Goal: Information Seeking & Learning: Check status

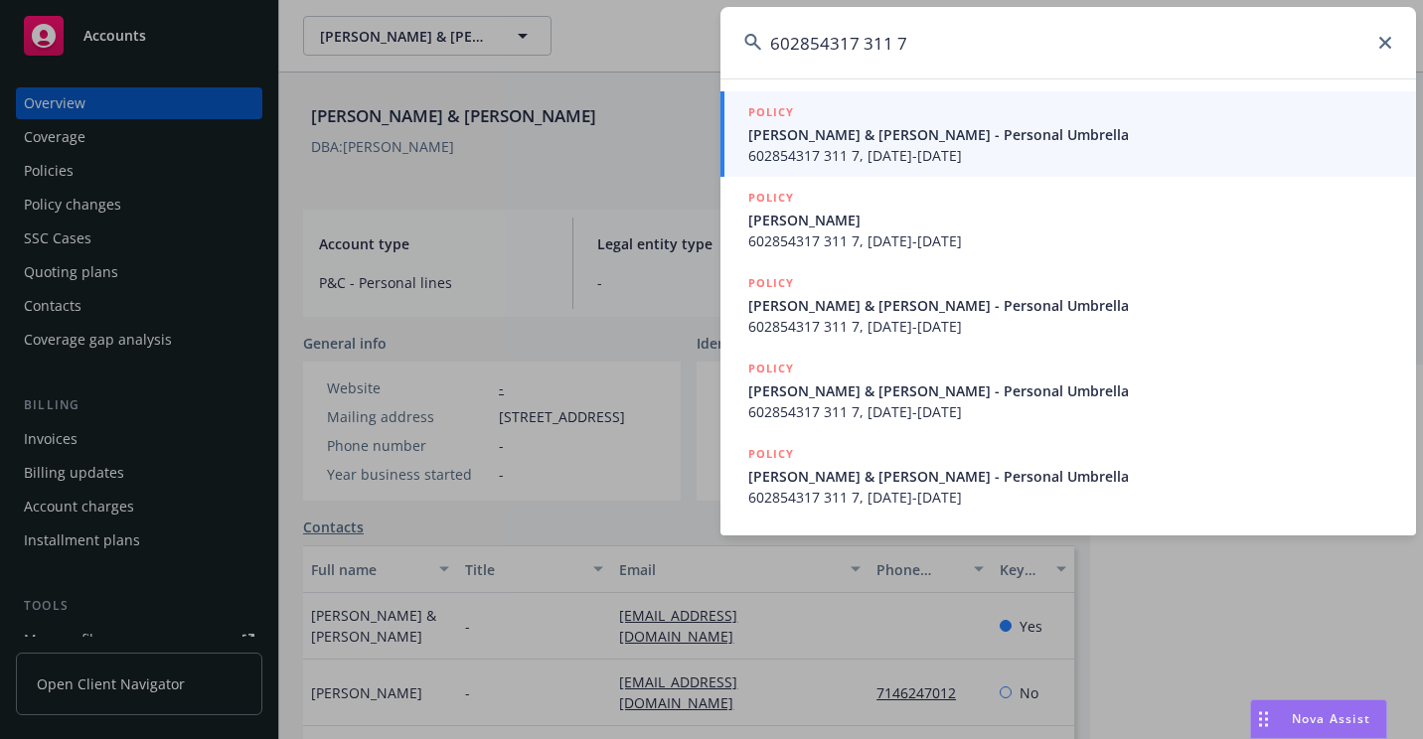
type input "602854317 311 7"
click at [805, 133] on span "[PERSON_NAME] & [PERSON_NAME] - Personal Umbrella" at bounding box center [1070, 134] width 644 height 21
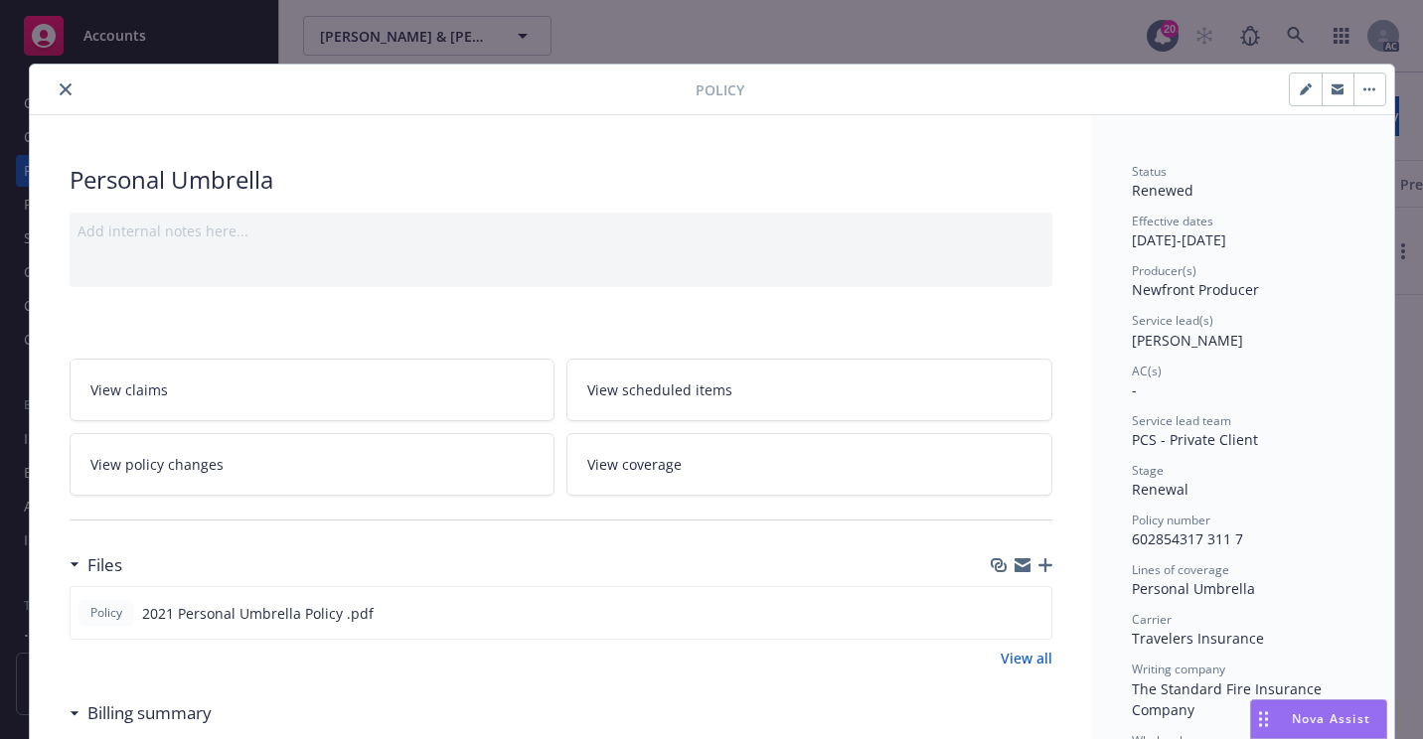
click at [60, 91] on icon "close" at bounding box center [66, 89] width 12 height 12
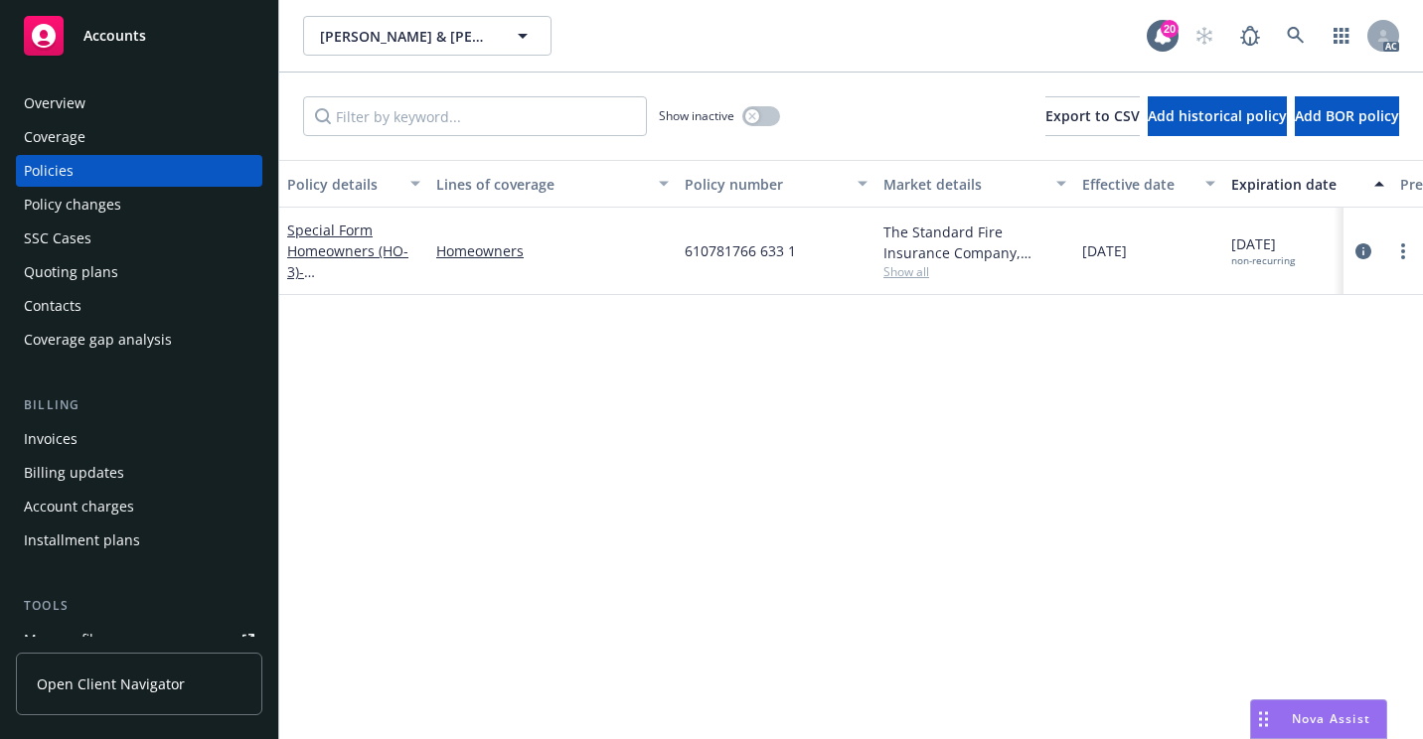
click at [94, 210] on div "Policy changes" at bounding box center [72, 205] width 97 height 32
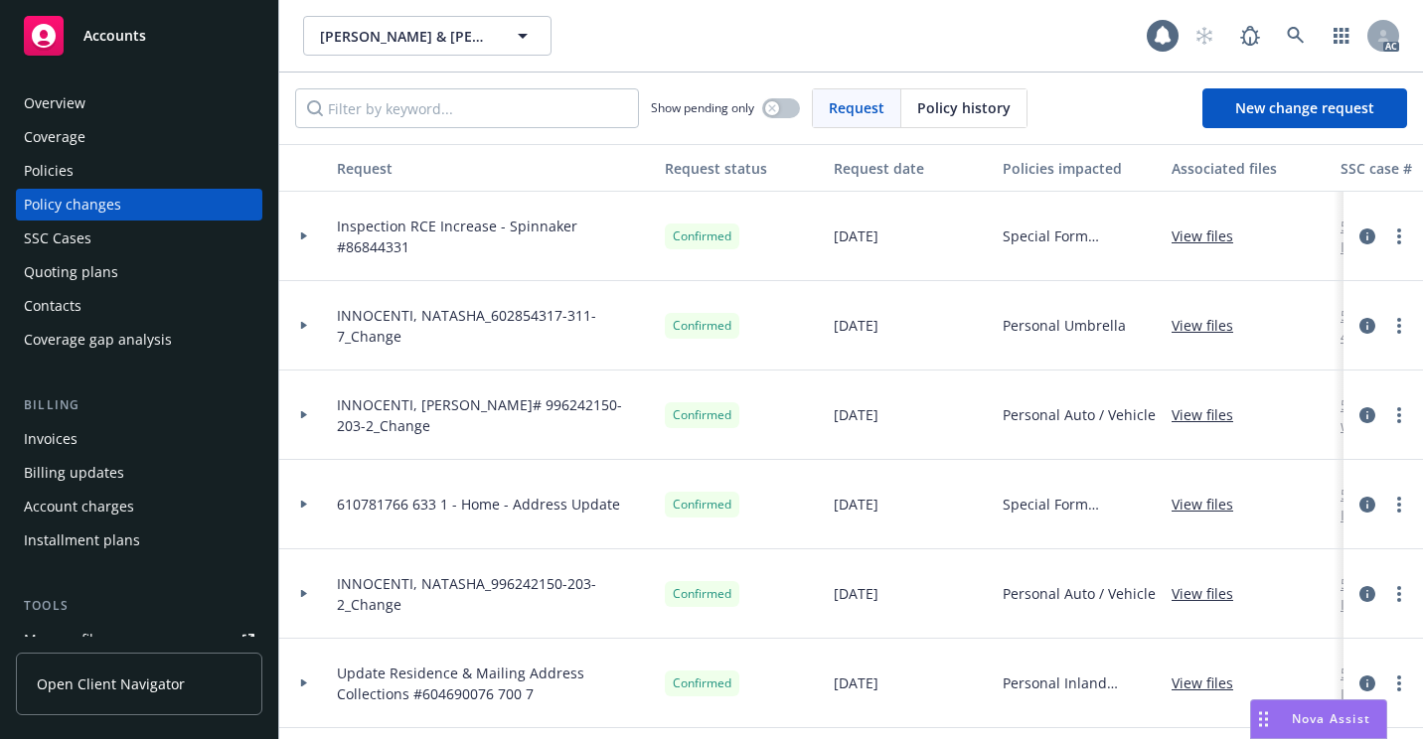
click at [111, 109] on div "Overview" at bounding box center [139, 103] width 230 height 32
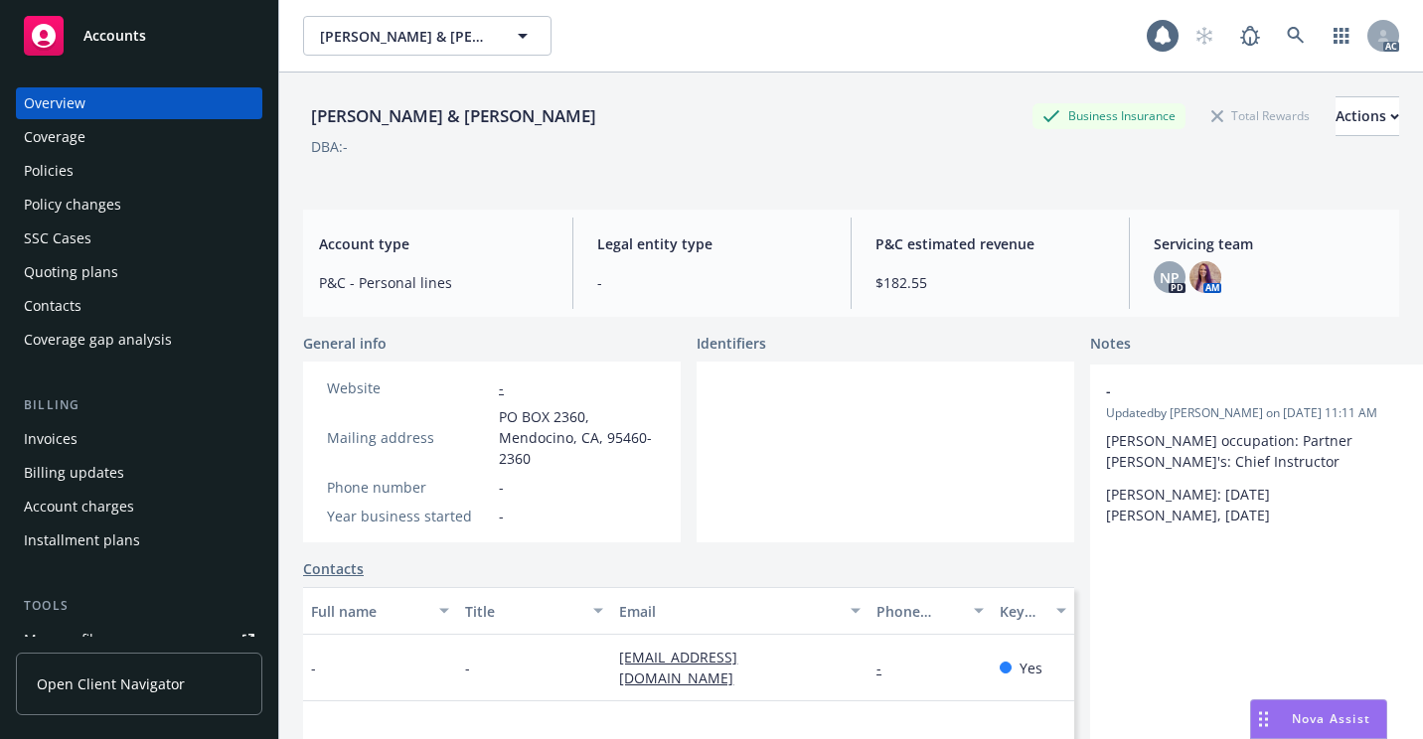
click at [123, 158] on div "Policies" at bounding box center [139, 171] width 230 height 32
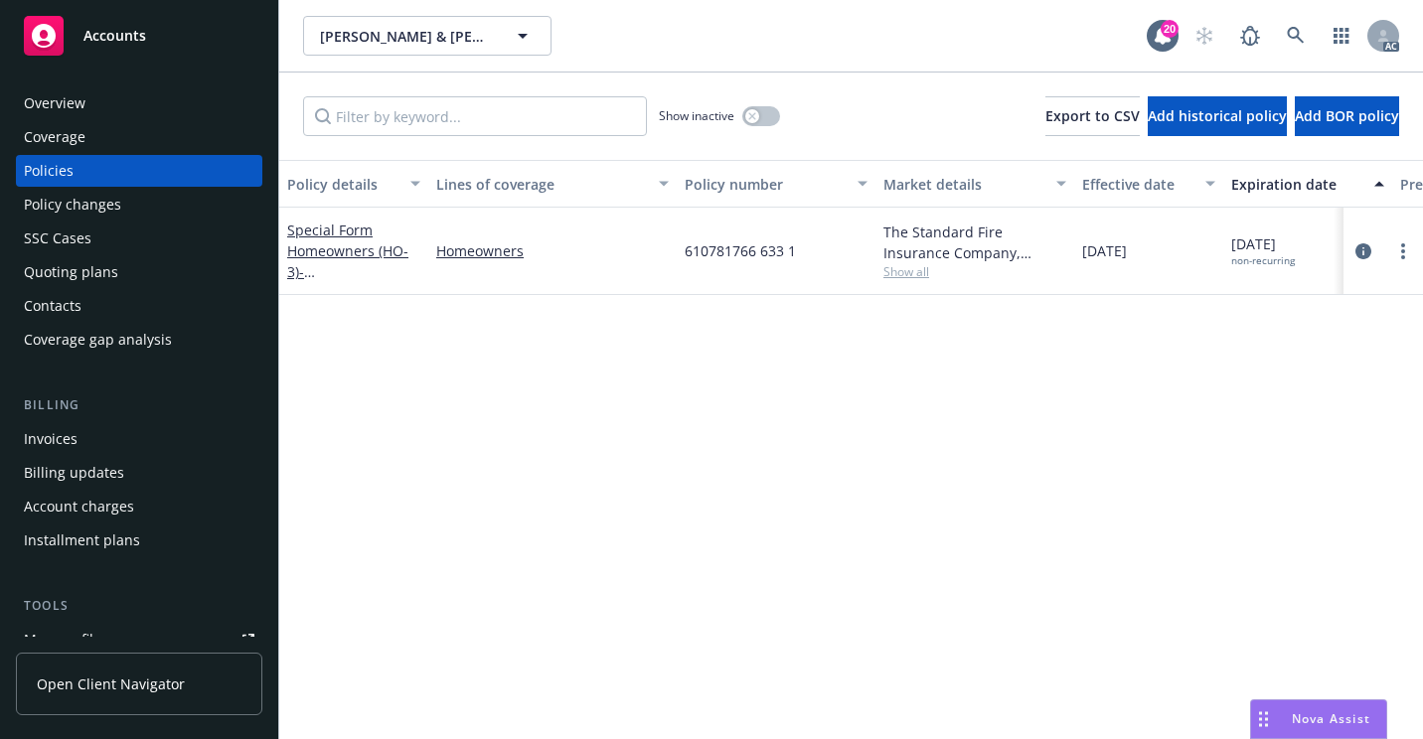
click at [922, 275] on span "Show all" at bounding box center [974, 271] width 183 height 17
click at [1283, 45] on link at bounding box center [1296, 36] width 40 height 40
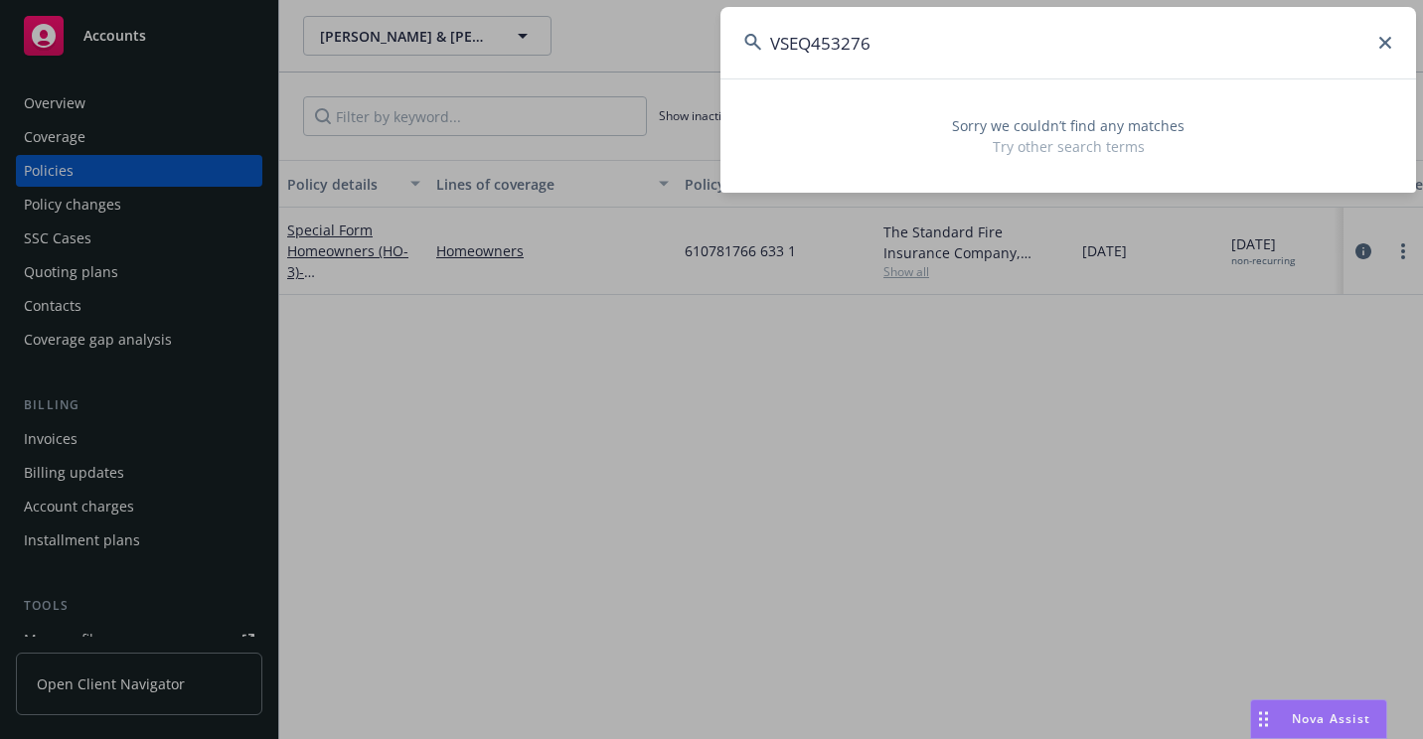
drag, startPoint x: 1083, startPoint y: 76, endPoint x: 711, endPoint y: 118, distance: 373.9
click at [711, 118] on div "VSEQ453276 Sorry we couldn’t find any matches Try other search terms" at bounding box center [711, 369] width 1423 height 739
paste input "U01 1334961"
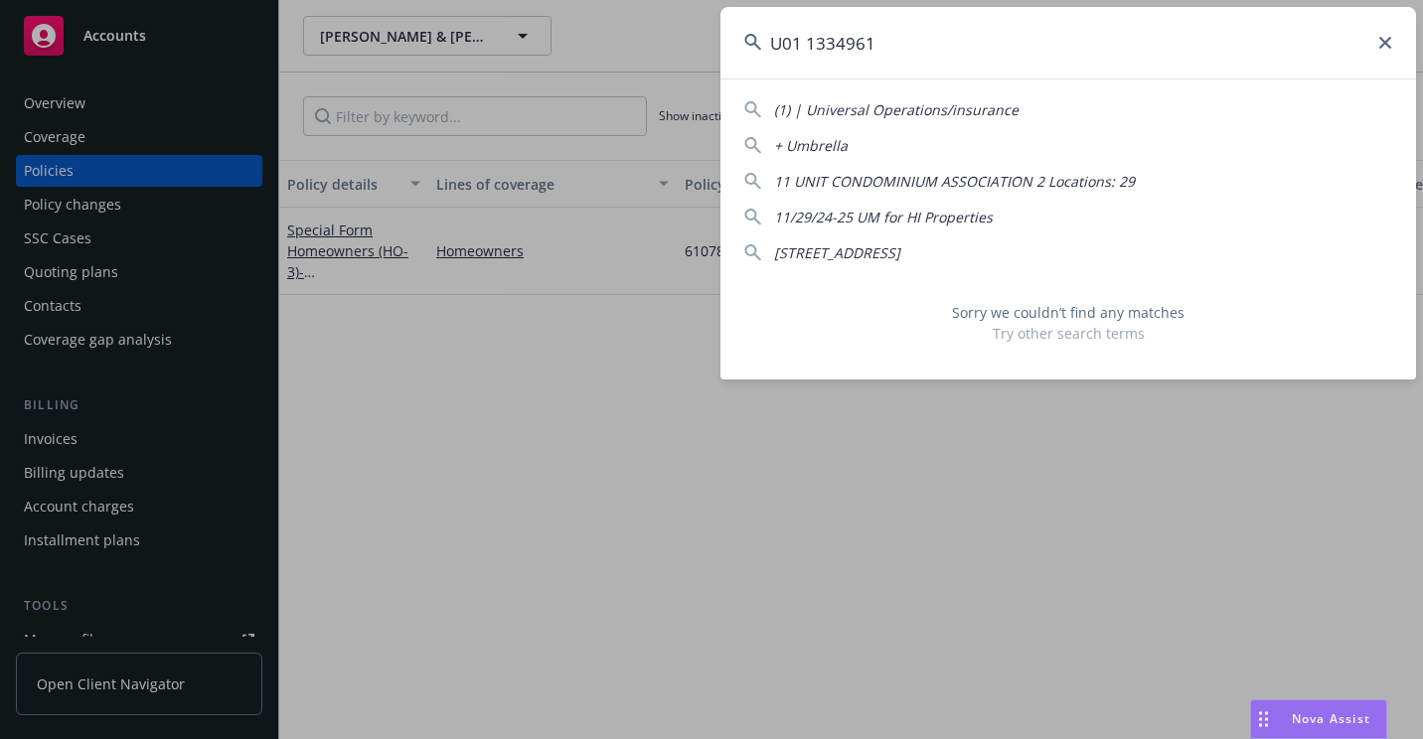
drag, startPoint x: 826, startPoint y: 58, endPoint x: 674, endPoint y: 83, distance: 154.2
click at [674, 83] on div "U01 1334961 (1) | Universal Operations/insurance + Umbrella 11 UNIT CONDOMINIUM…" at bounding box center [711, 369] width 1423 height 739
paste input "OA5692995"
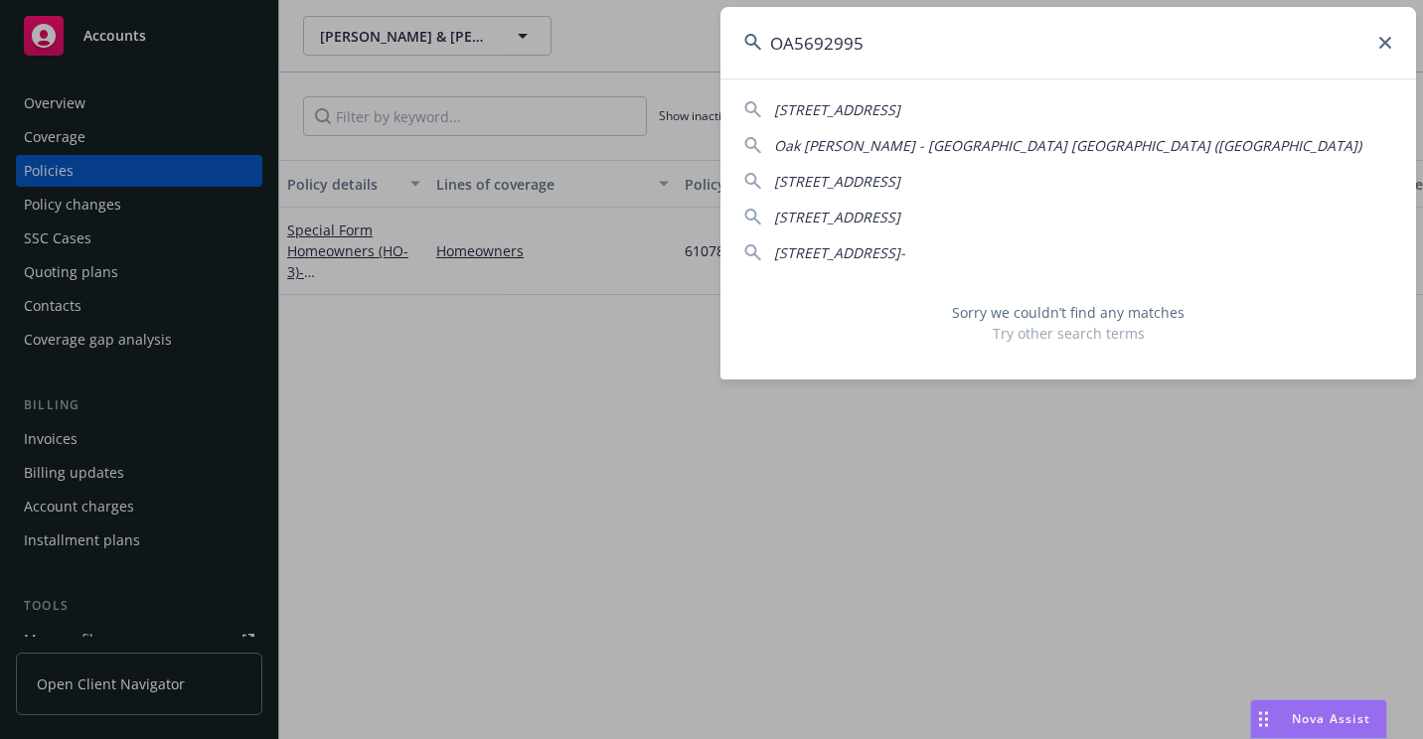
drag, startPoint x: 838, startPoint y: 43, endPoint x: 744, endPoint y: 53, distance: 94.9
click at [746, 54] on input "OA5692995" at bounding box center [1067, 43] width 695 height 72
paste input "EA5693530"
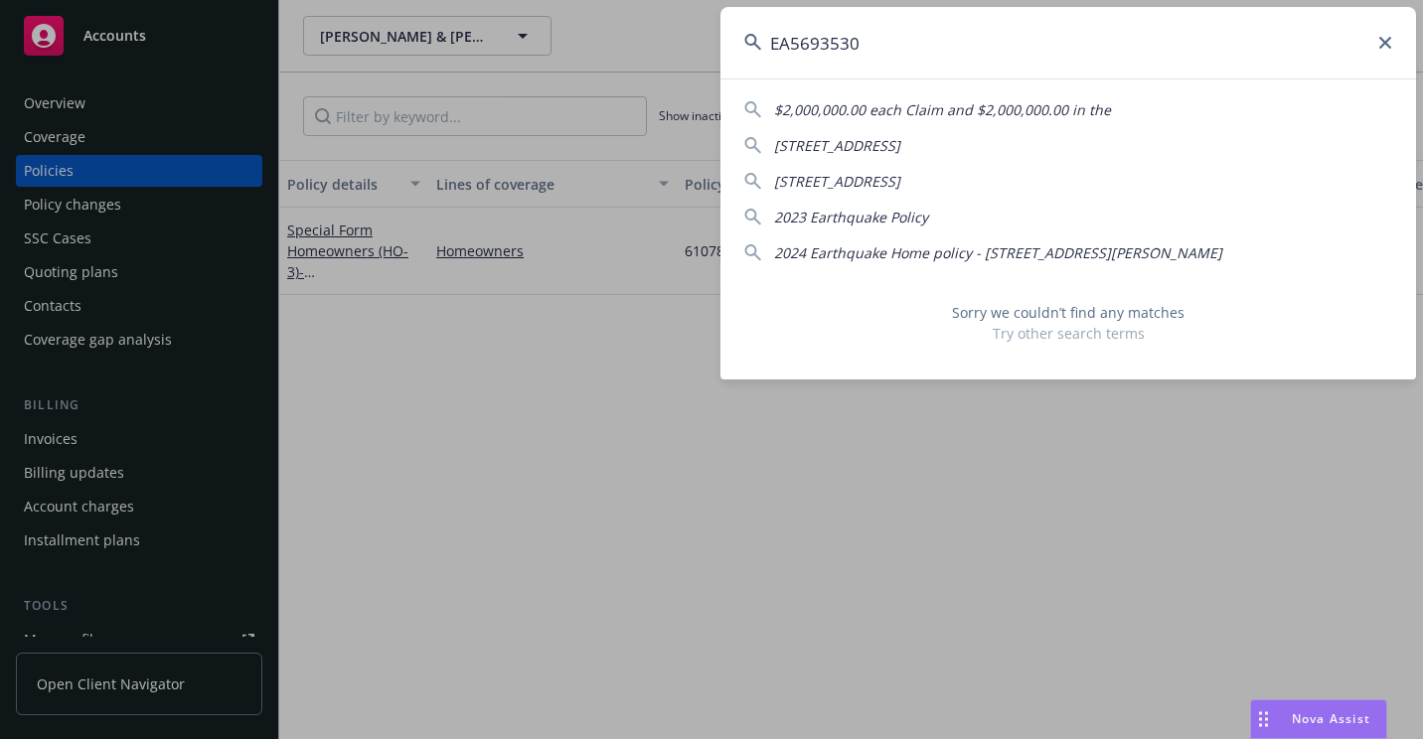
drag, startPoint x: 792, startPoint y: 96, endPoint x: 702, endPoint y: 97, distance: 89.4
click at [702, 97] on div "EA5693530 $2,000,000.00 each Claim and $2,000,000.00 in the [STREET_ADDRESS] [S…" at bounding box center [711, 369] width 1423 height 739
paste input "[PERSON_NAME]"
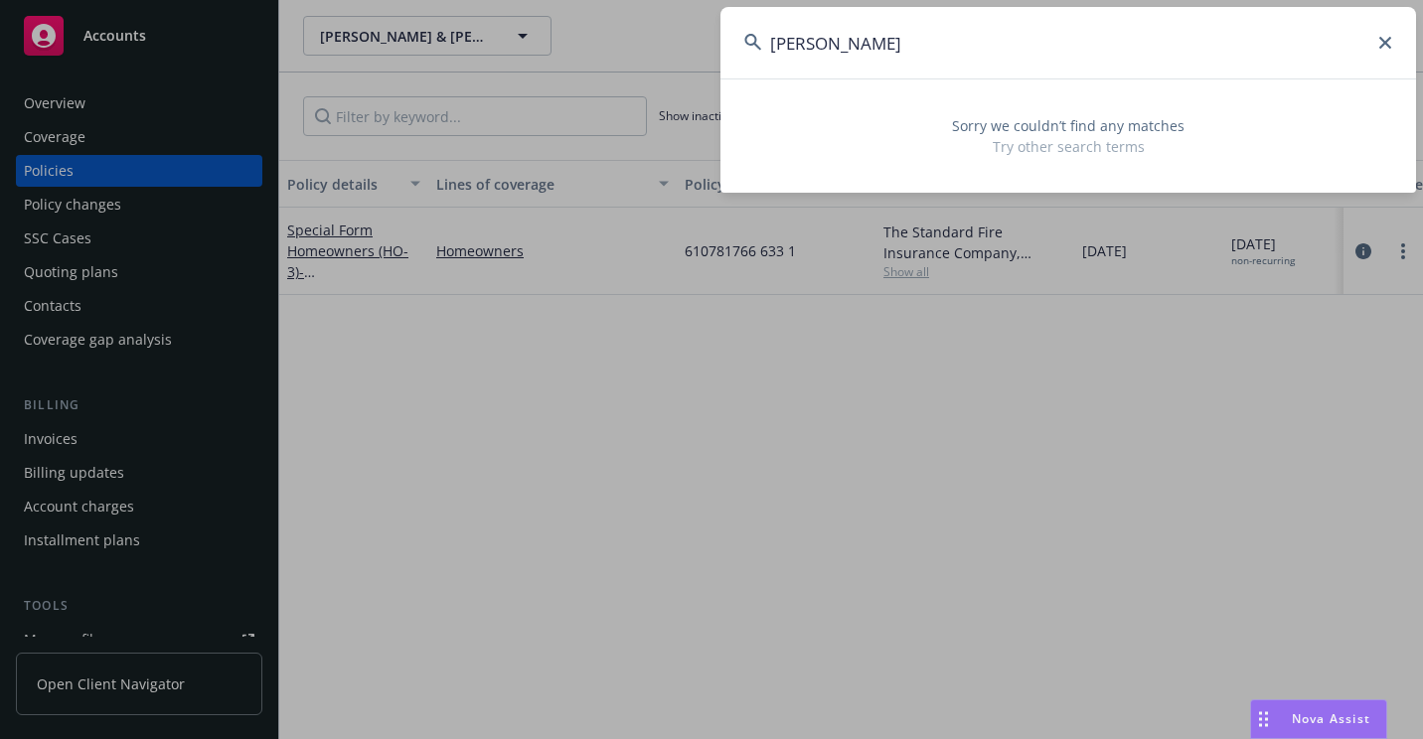
click at [964, 63] on input "[PERSON_NAME]" at bounding box center [1067, 43] width 695 height 72
paste input "[PERSON_NAME]"
drag, startPoint x: 816, startPoint y: 53, endPoint x: 755, endPoint y: 56, distance: 60.7
click at [743, 59] on input "[PERSON_NAME] [PERSON_NAME]" at bounding box center [1067, 43] width 695 height 72
click at [844, 43] on input "[PERSON_NAME] [PERSON_NAME]" at bounding box center [1067, 43] width 695 height 72
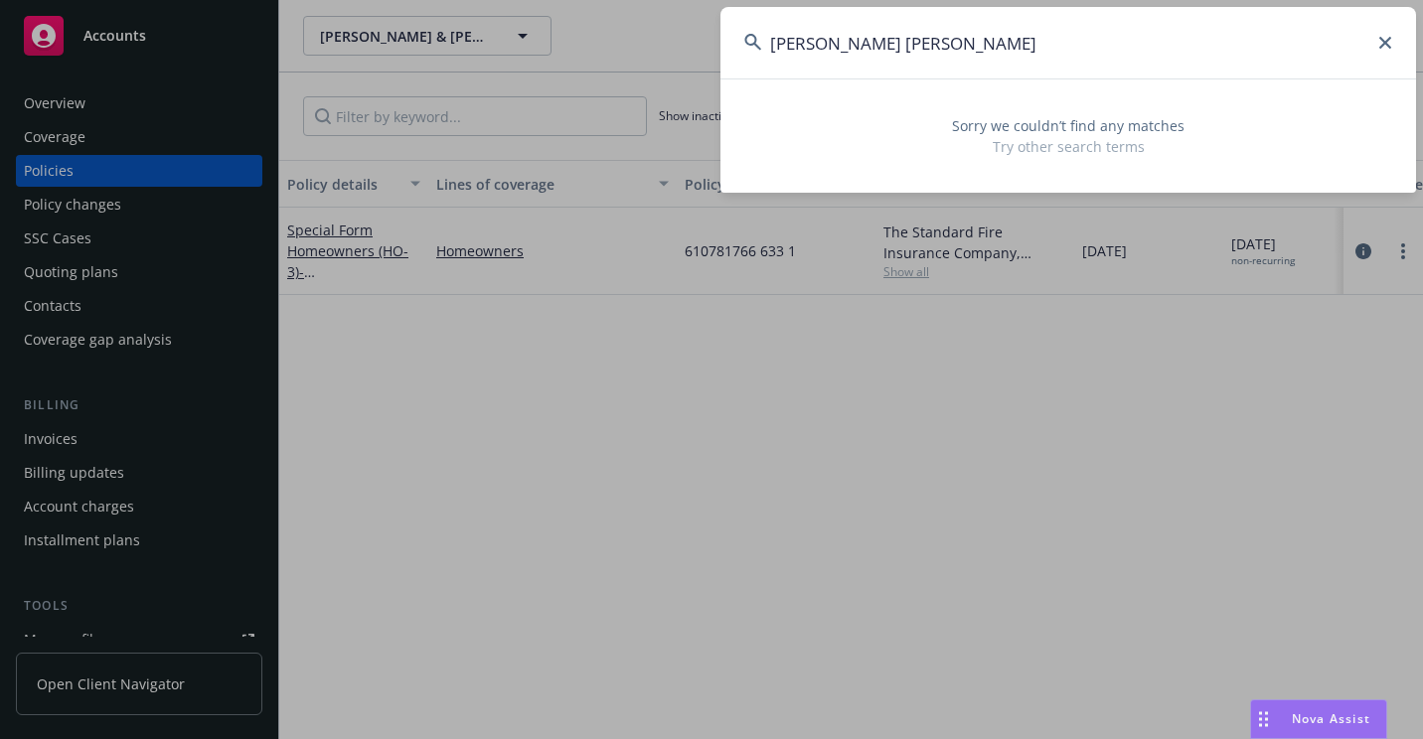
click at [848, 66] on input "[PERSON_NAME] [PERSON_NAME]" at bounding box center [1067, 43] width 695 height 72
click at [963, 46] on input "[PERSON_NAME] [PERSON_NAME]" at bounding box center [1067, 43] width 695 height 72
drag, startPoint x: 845, startPoint y: 40, endPoint x: 722, endPoint y: 66, distance: 125.9
click at [722, 68] on input "[PERSON_NAME] [PERSON_NAME]" at bounding box center [1067, 43] width 695 height 72
drag, startPoint x: 952, startPoint y: 42, endPoint x: 1057, endPoint y: 56, distance: 106.2
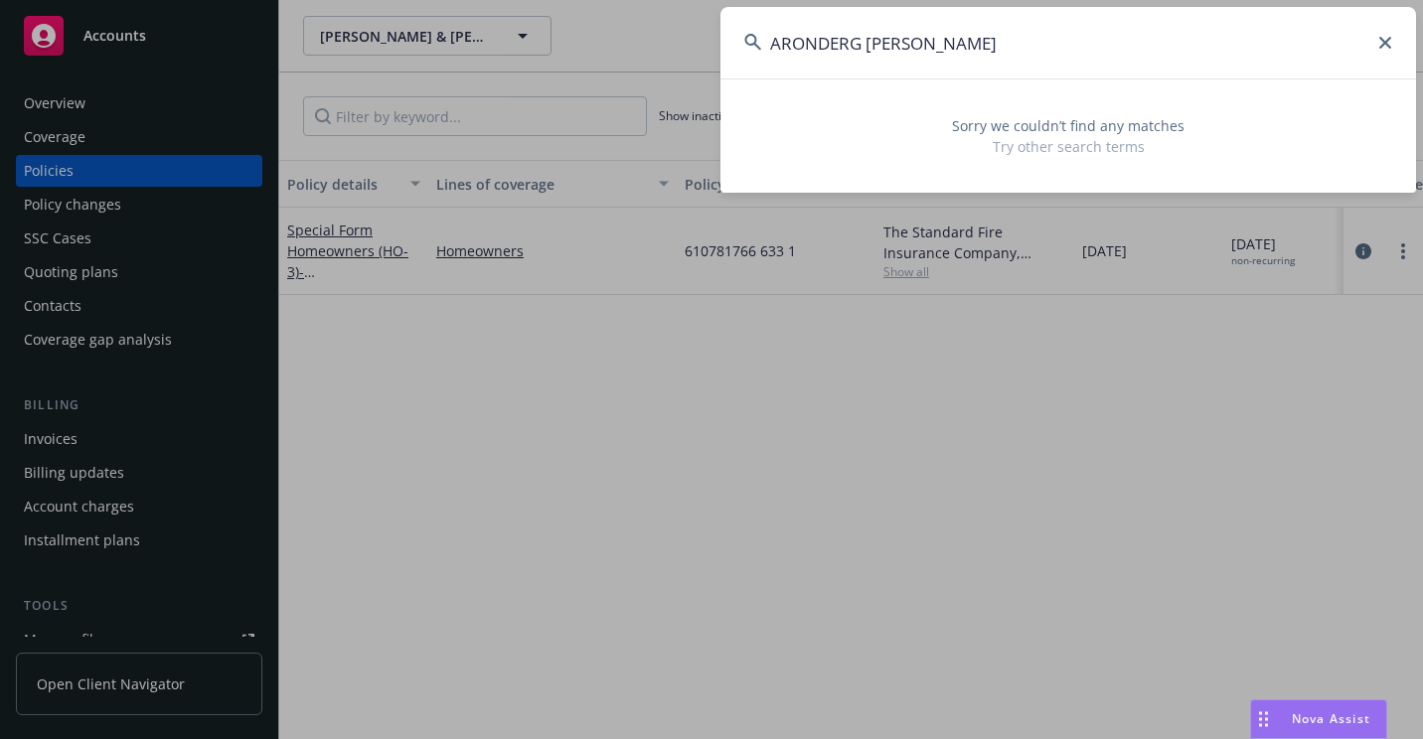
click at [1057, 56] on input "ARONDERG [PERSON_NAME]" at bounding box center [1067, 43] width 695 height 72
drag, startPoint x: 990, startPoint y: 44, endPoint x: 762, endPoint y: 76, distance: 230.8
click at [762, 76] on input "[PERSON_NAME]" at bounding box center [1067, 43] width 695 height 72
type input "[PERSON_NAME]"
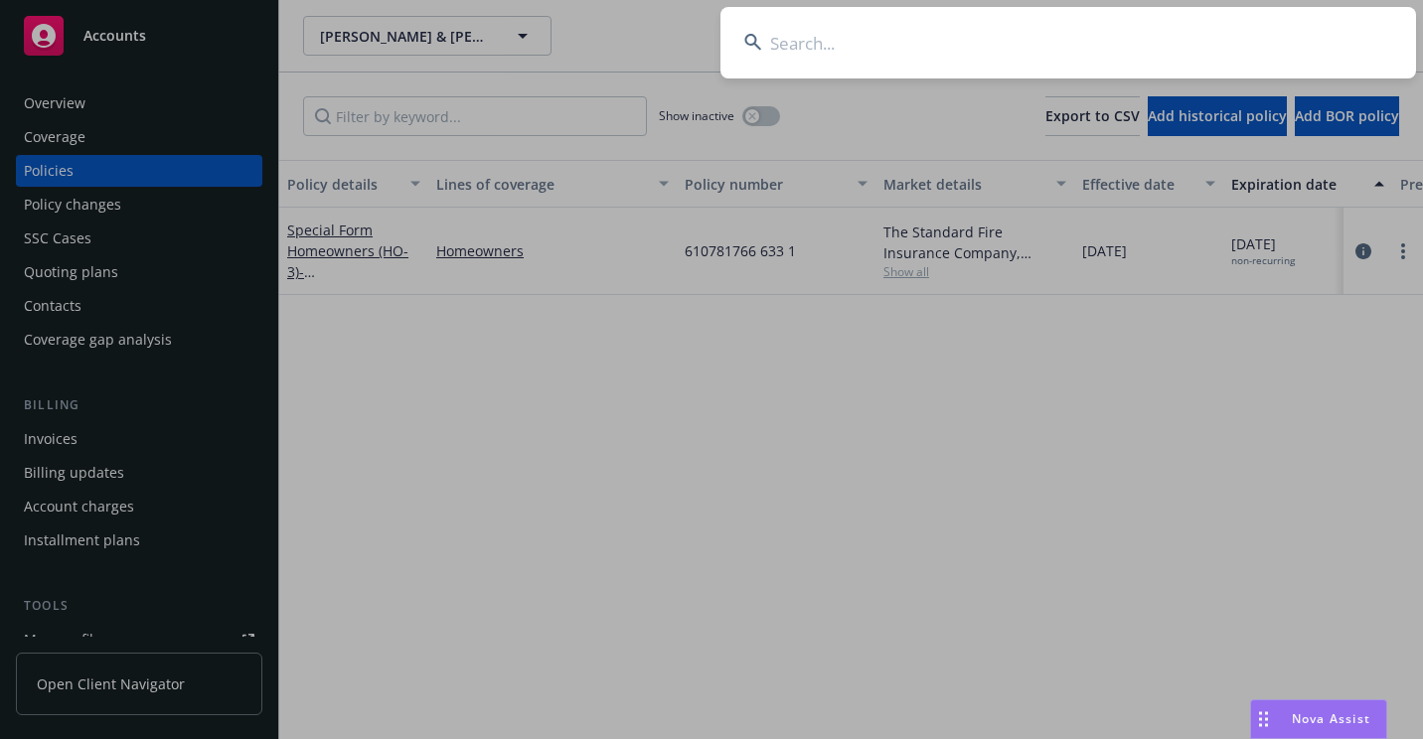
paste input "PALM DESERT POMONA LLC"
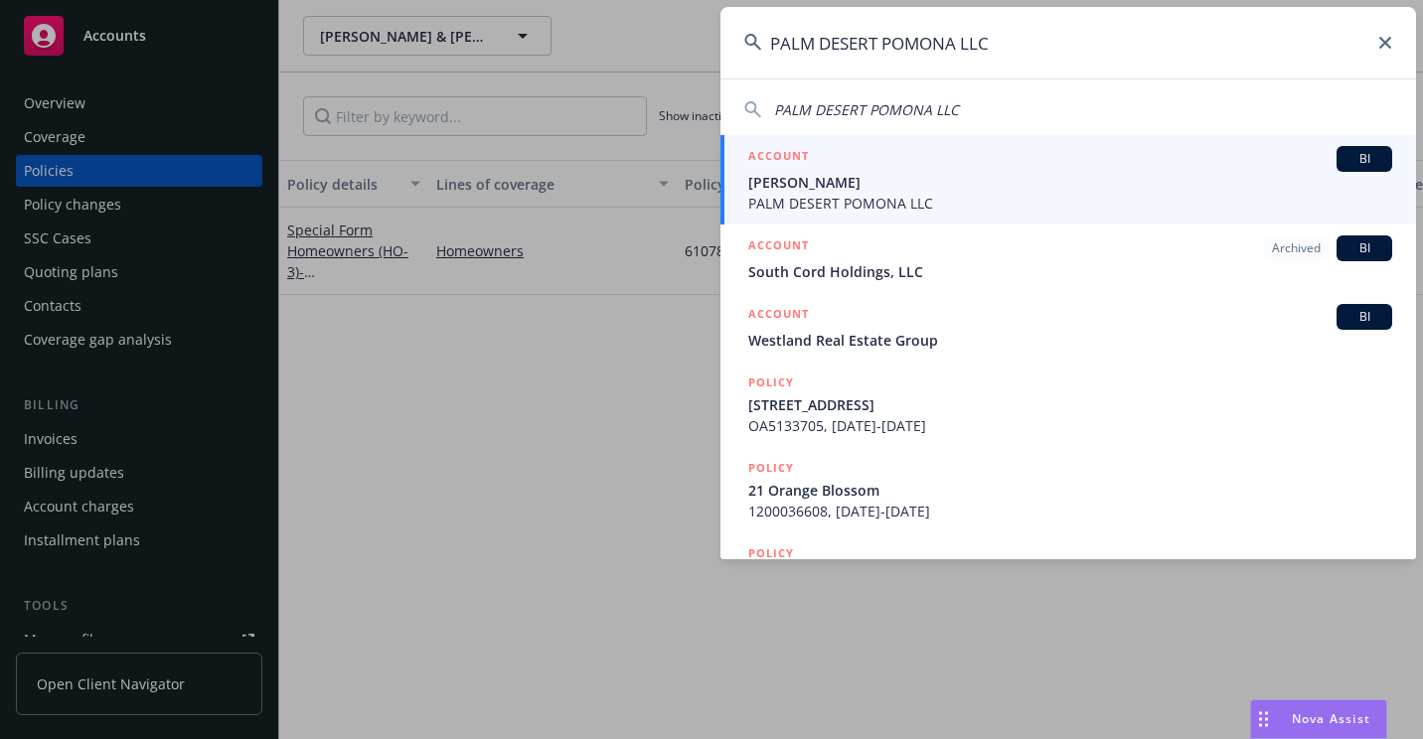
type input "PALM DESERT POMONA LLC"
click at [805, 166] on h5 "ACCOUNT" at bounding box center [778, 158] width 61 height 24
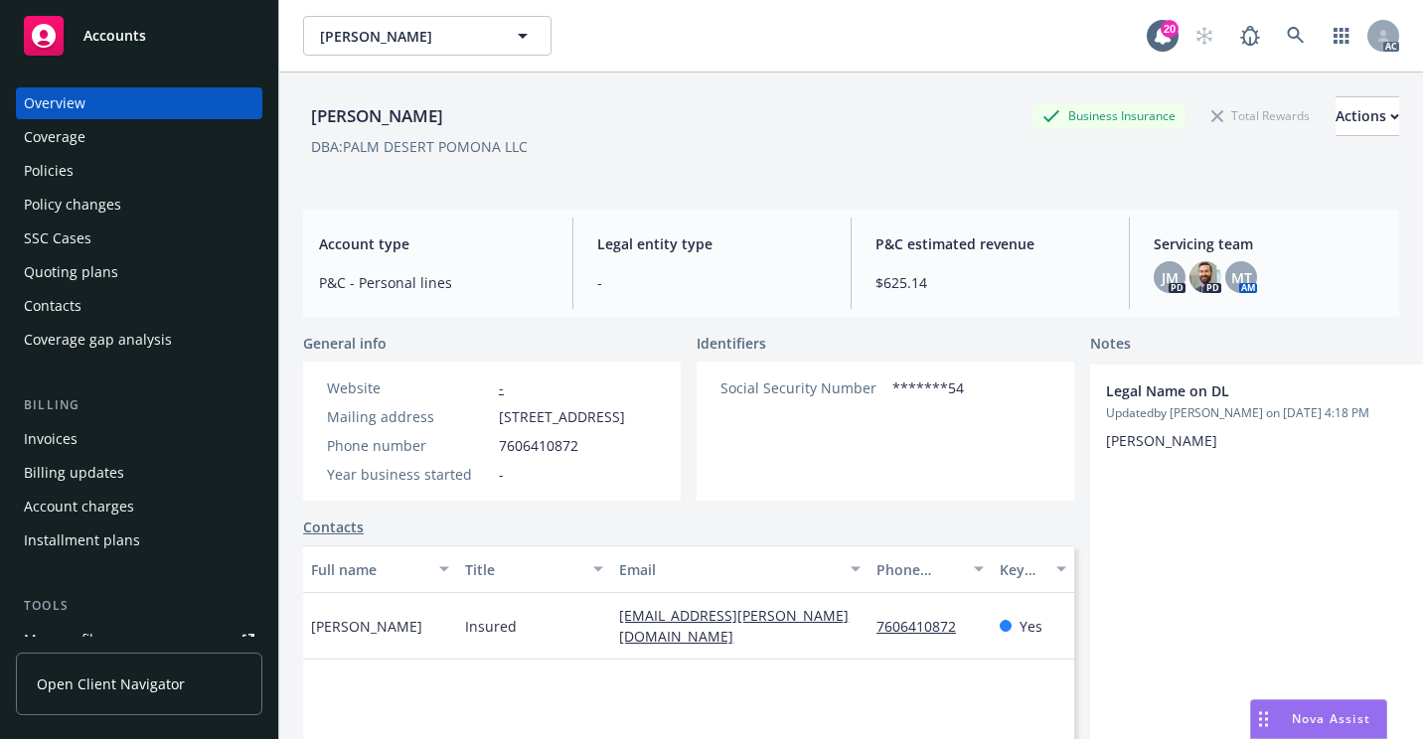
click at [93, 138] on div "Coverage" at bounding box center [139, 137] width 230 height 32
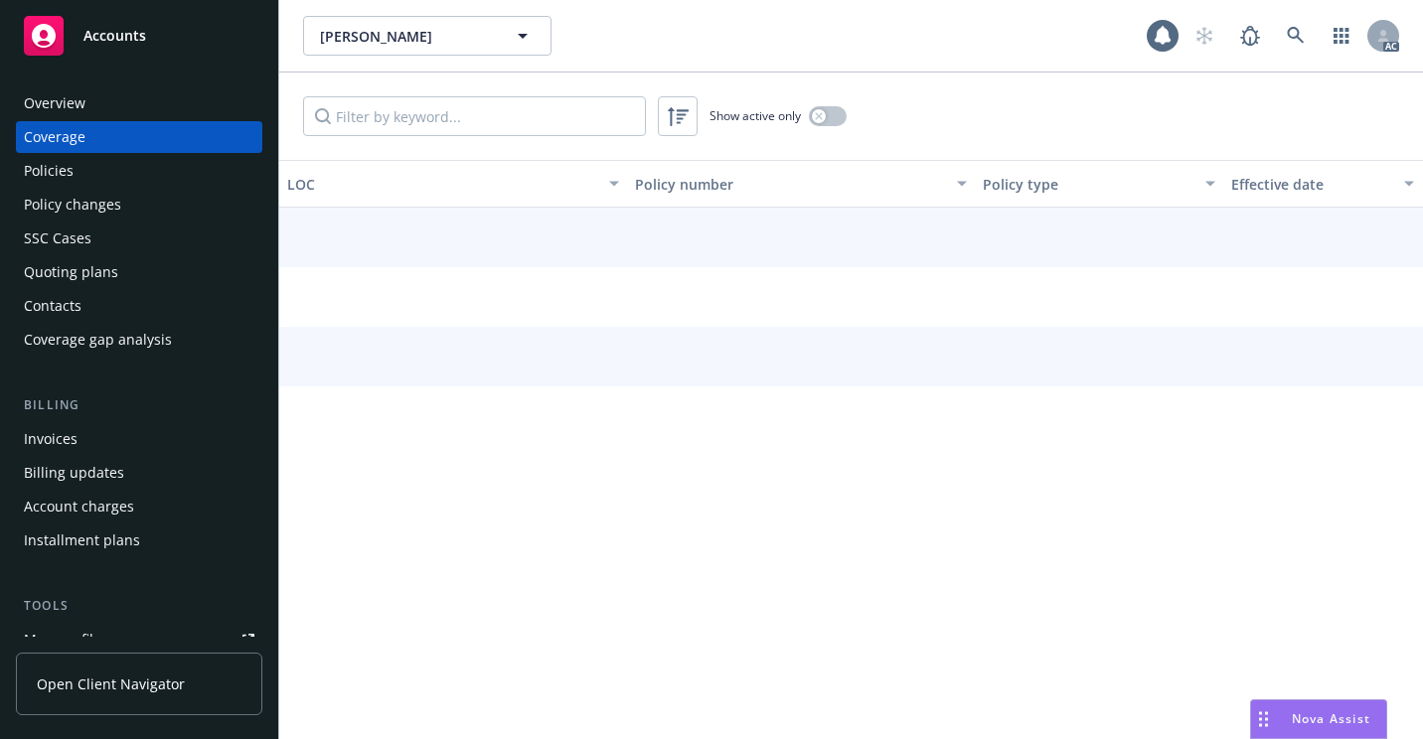
click at [85, 169] on div "Policies" at bounding box center [139, 171] width 230 height 32
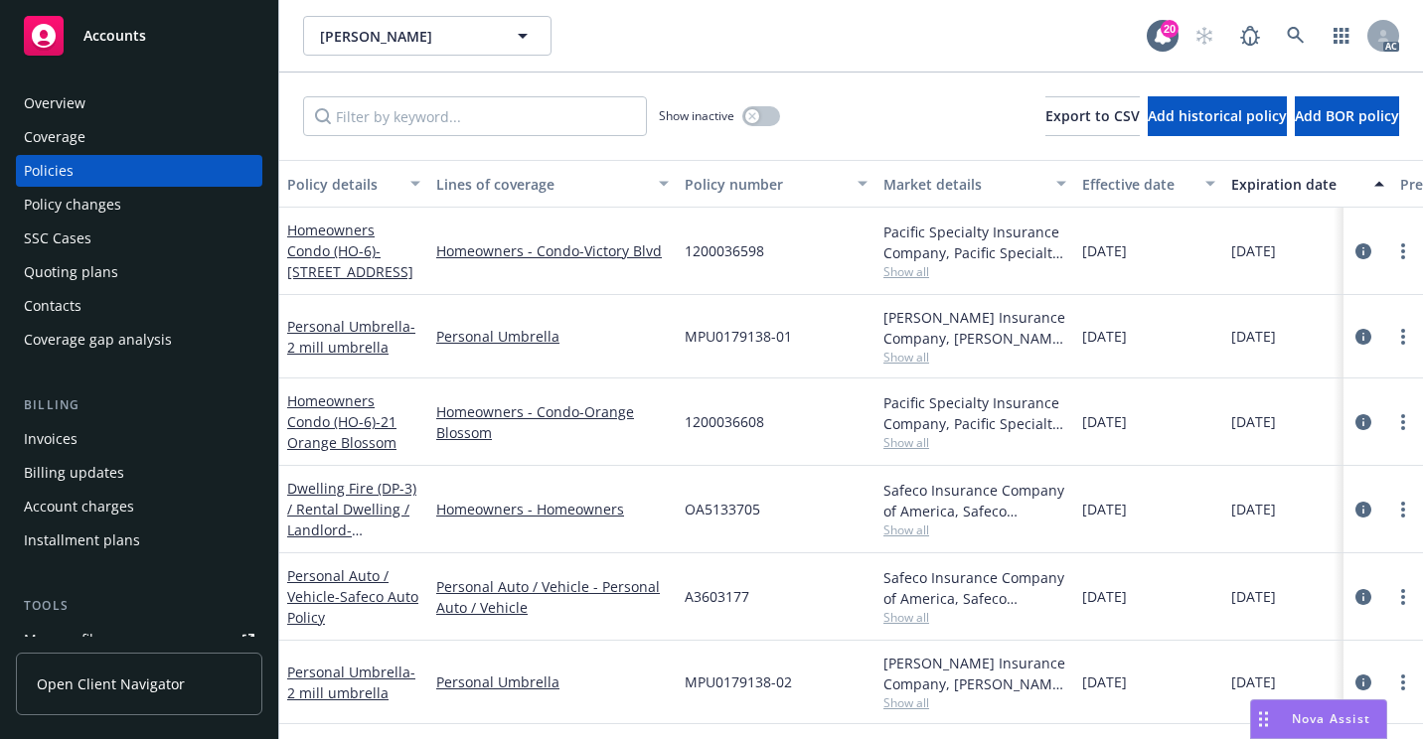
click at [891, 268] on span "Show all" at bounding box center [974, 271] width 183 height 17
click at [801, 560] on div "A3603177" at bounding box center [776, 596] width 199 height 87
click at [910, 361] on span "Show all" at bounding box center [974, 357] width 183 height 17
click at [812, 625] on div "A3603177" at bounding box center [776, 596] width 199 height 87
click at [900, 445] on span "Show all" at bounding box center [974, 442] width 183 height 17
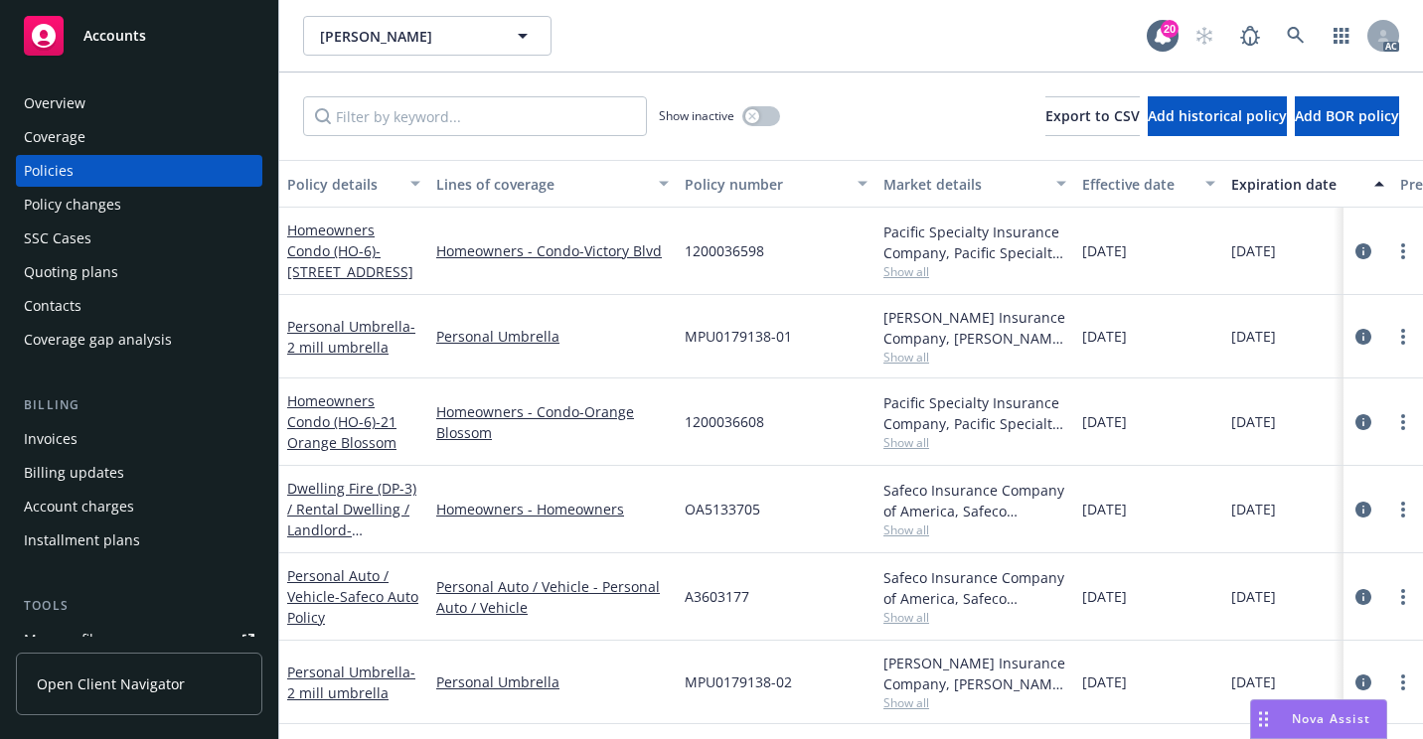
click at [817, 700] on div "MPU0179138-02" at bounding box center [776, 682] width 199 height 83
click at [1307, 26] on link at bounding box center [1296, 36] width 40 height 40
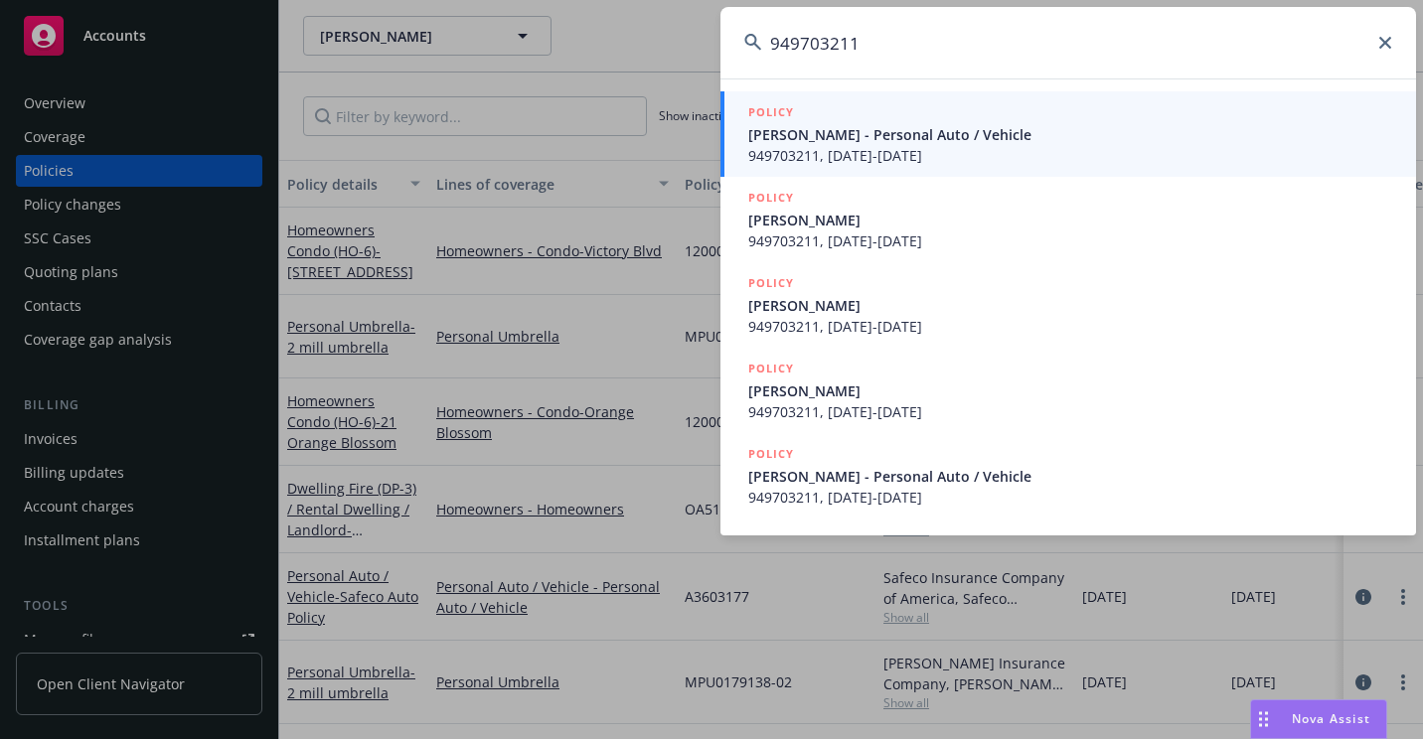
type input "949703211"
click at [849, 137] on span "[PERSON_NAME] - Personal Auto / Vehicle" at bounding box center [1070, 134] width 644 height 21
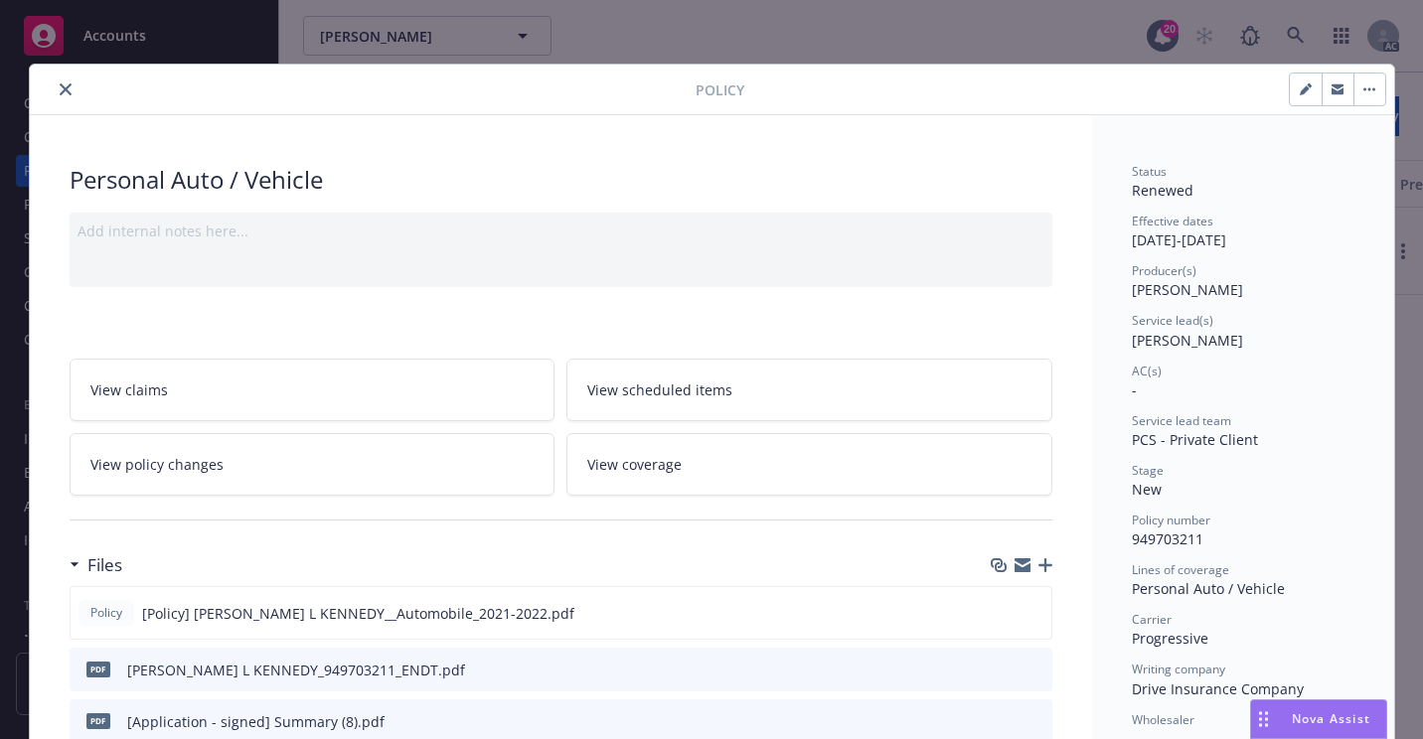
click at [54, 90] on button "close" at bounding box center [66, 89] width 24 height 24
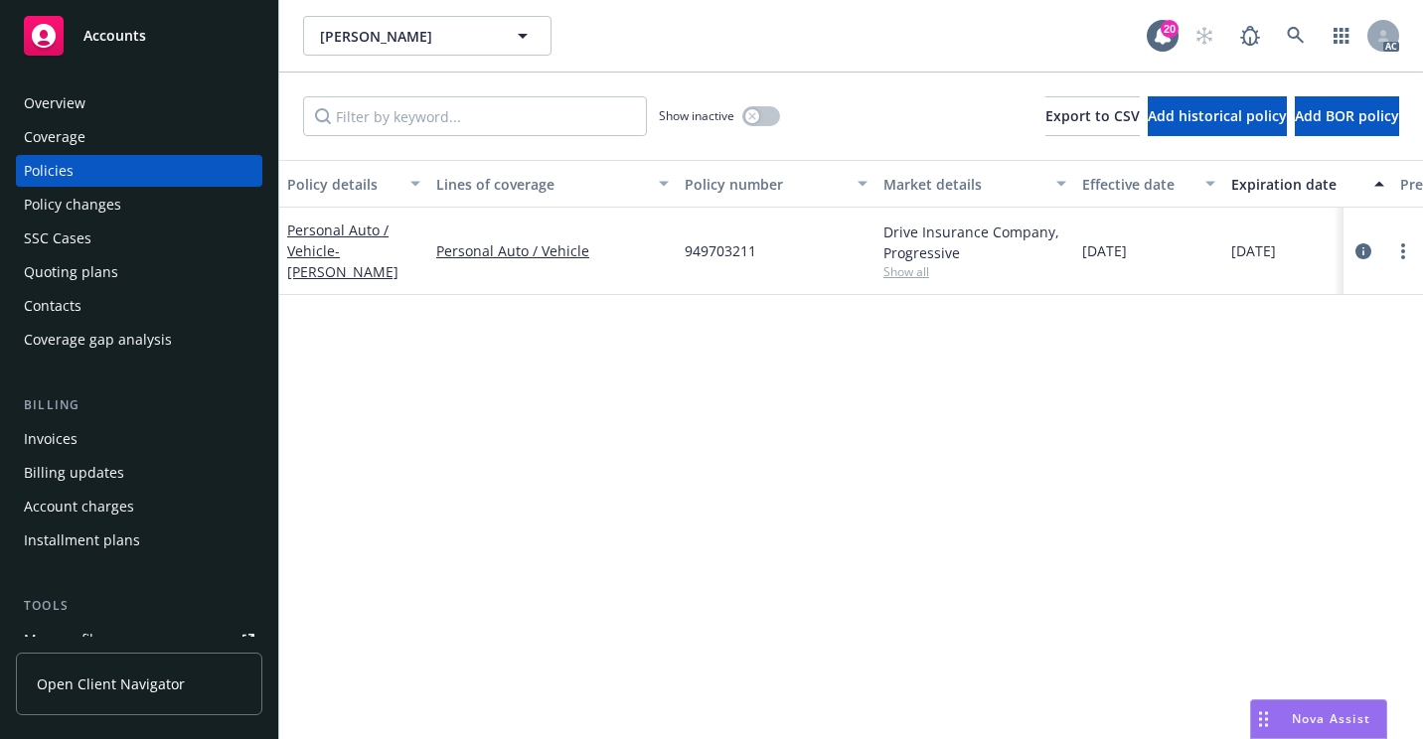
click at [94, 100] on div "Overview" at bounding box center [139, 103] width 230 height 32
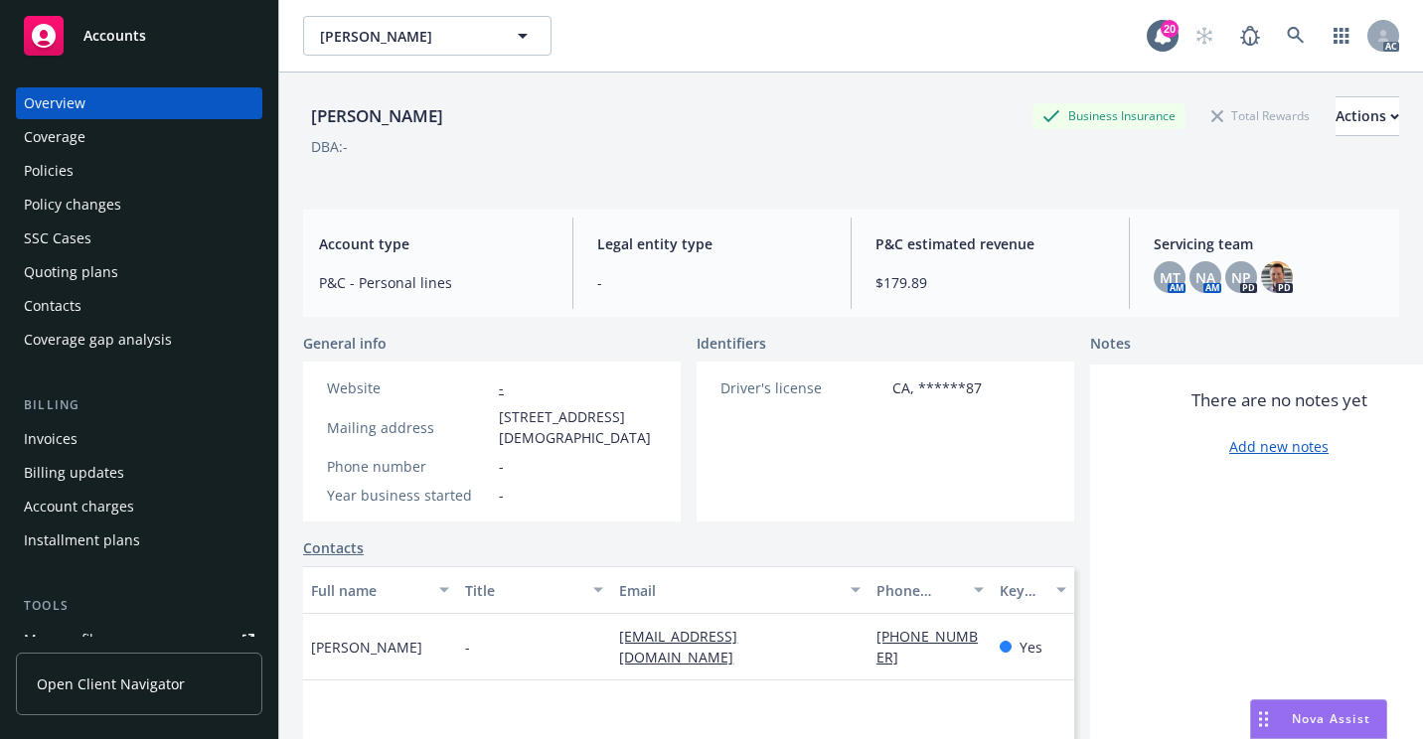
click at [116, 170] on div "Policies" at bounding box center [139, 171] width 230 height 32
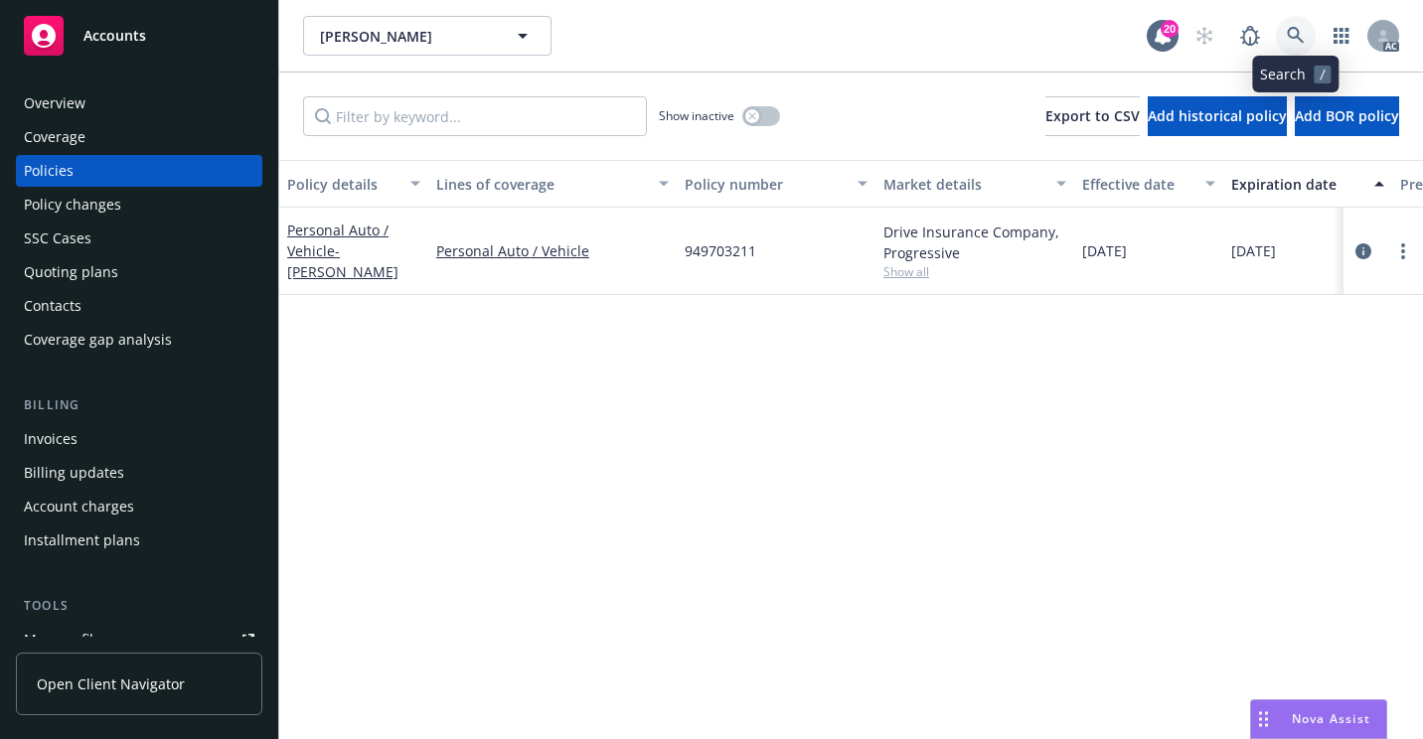
click at [1289, 36] on icon at bounding box center [1295, 35] width 17 height 17
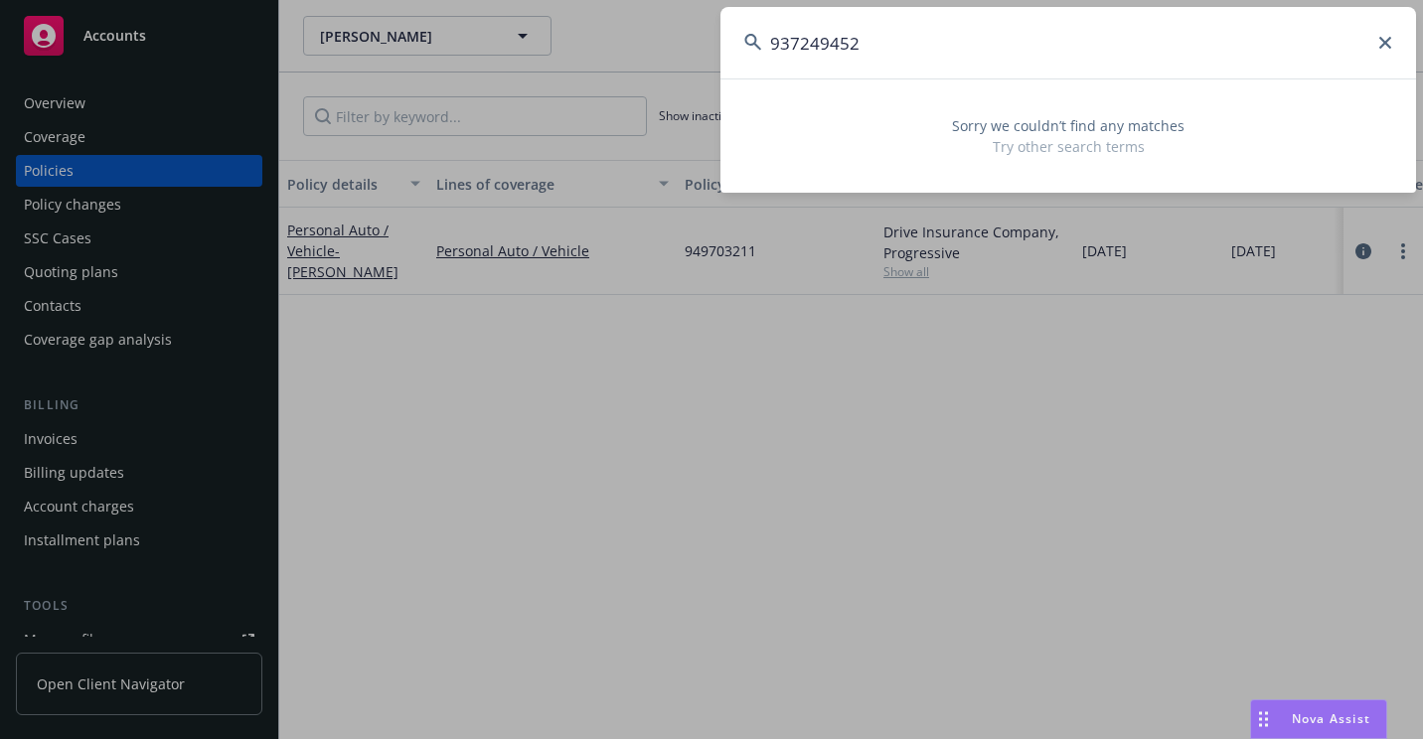
drag, startPoint x: 936, startPoint y: 36, endPoint x: 671, endPoint y: 75, distance: 268.1
click at [670, 75] on div "937249452 Sorry we couldn’t find any matches Try other search terms" at bounding box center [711, 369] width 1423 height 739
paste input "[PERSON_NAME] [PERSON_NAME]"
drag, startPoint x: 1005, startPoint y: 40, endPoint x: 728, endPoint y: 72, distance: 279.0
click at [728, 72] on input "[PERSON_NAME] [PERSON_NAME]" at bounding box center [1067, 43] width 695 height 72
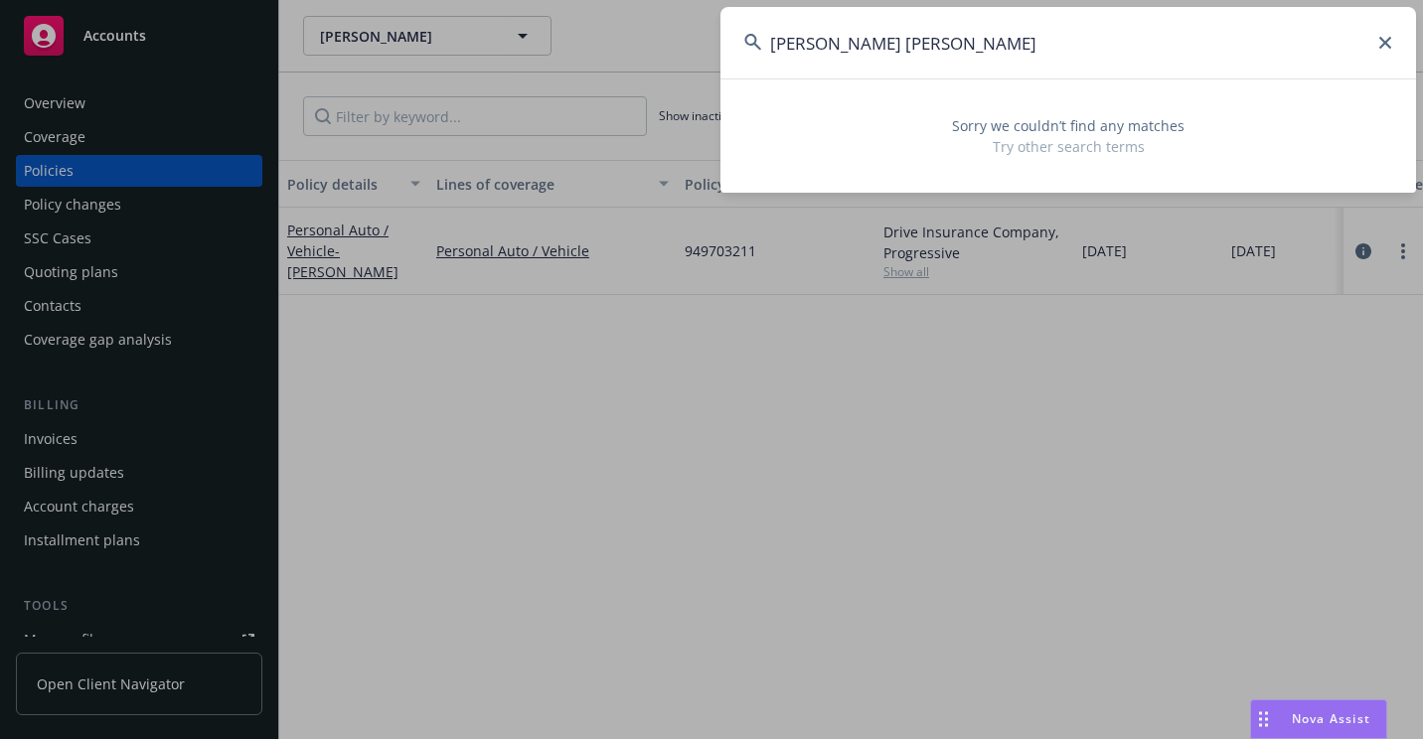
paste input "7204HR082419"
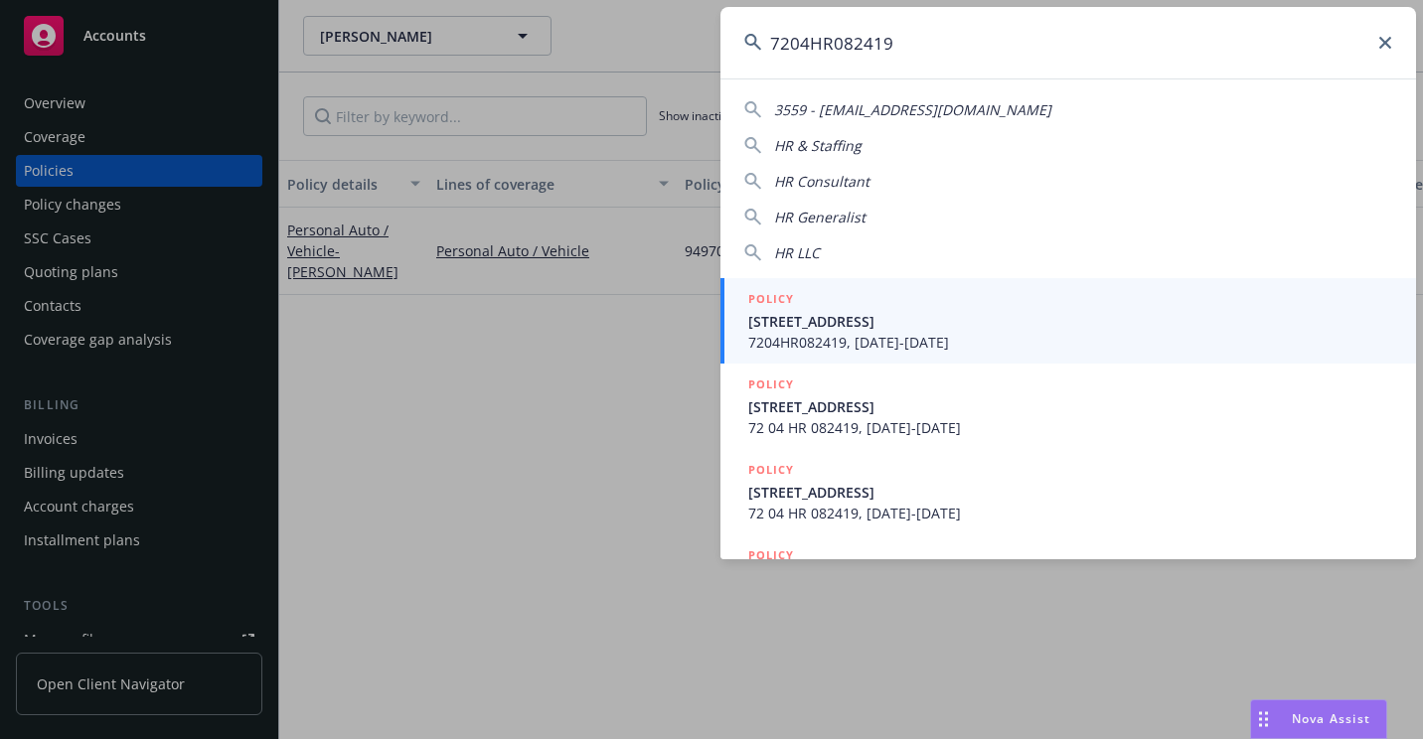
type input "7204HR082419"
click at [780, 338] on span "7204HR082419, [DATE]-[DATE]" at bounding box center [1070, 342] width 644 height 21
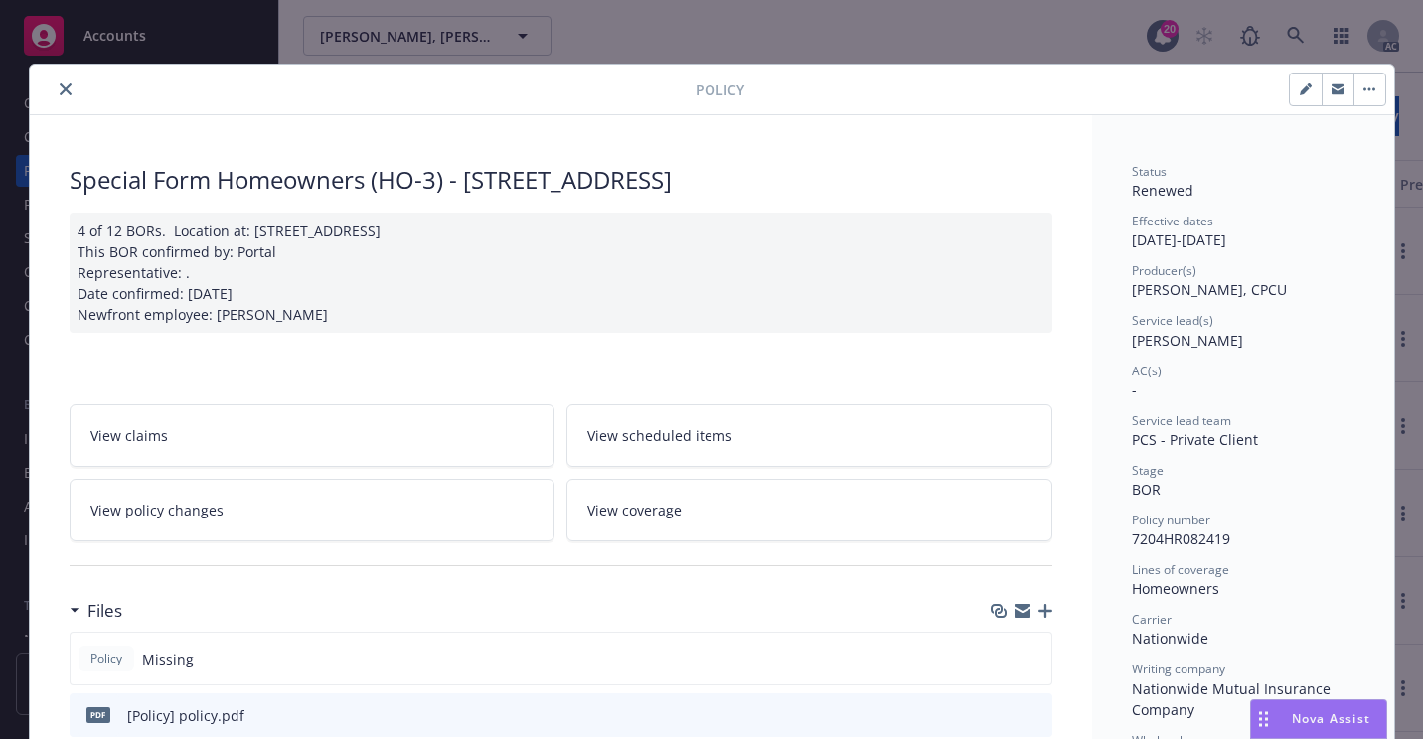
click at [54, 84] on button "close" at bounding box center [66, 89] width 24 height 24
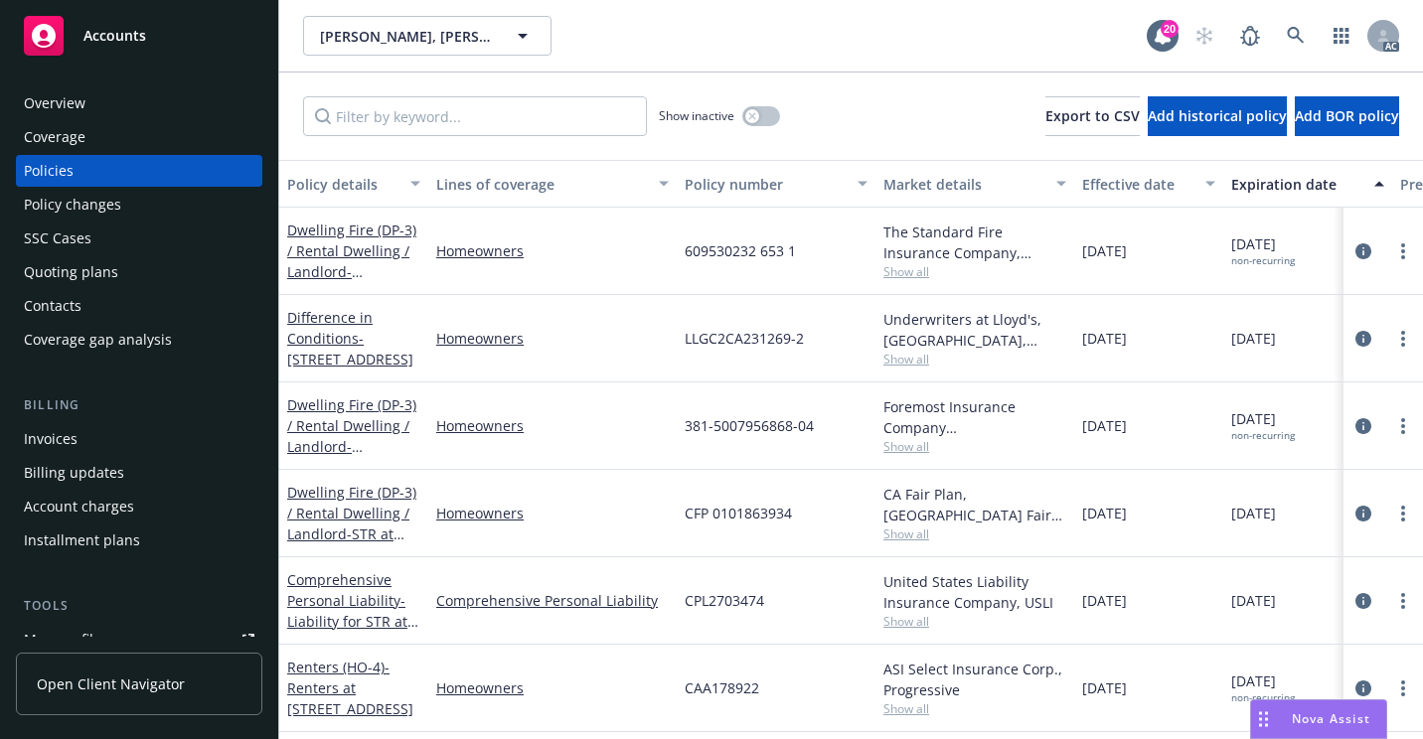
click at [98, 109] on div "Overview" at bounding box center [139, 103] width 230 height 32
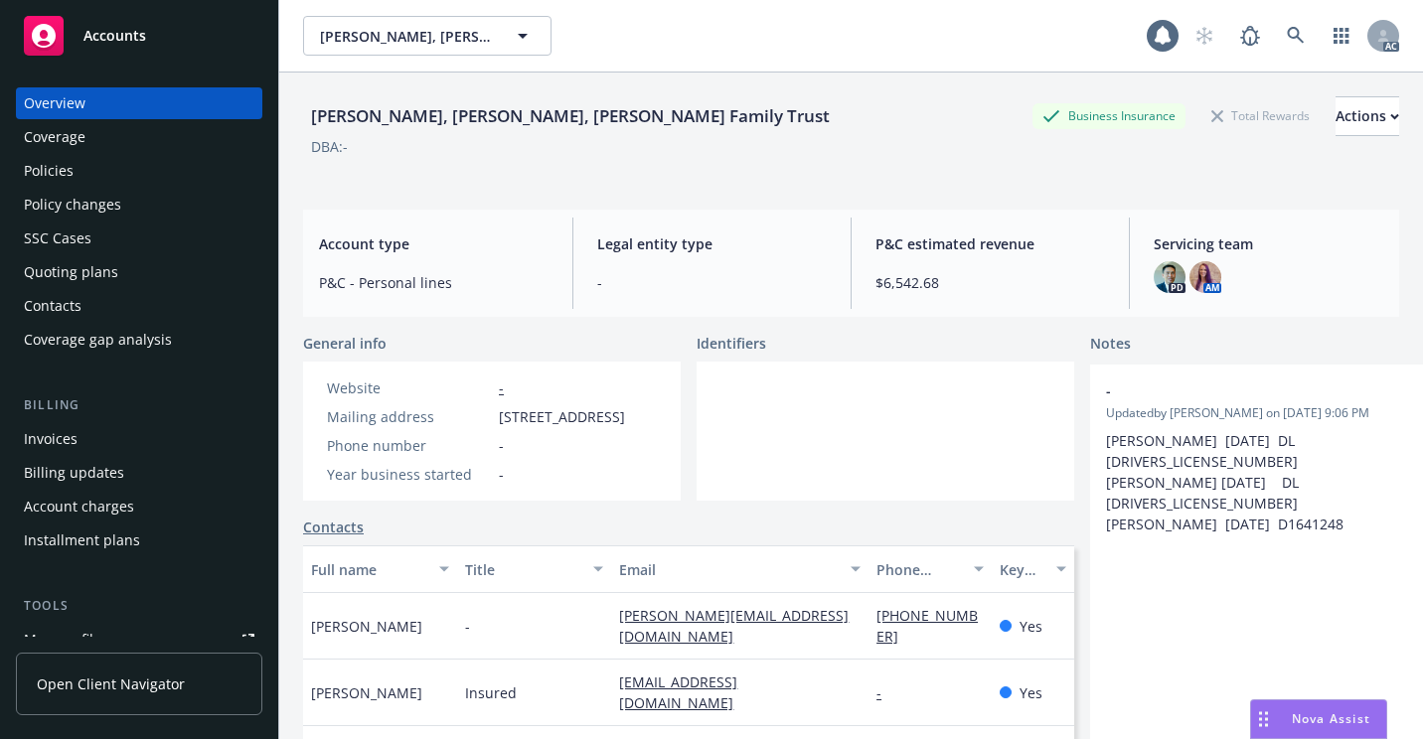
click at [84, 177] on div "Policies" at bounding box center [139, 171] width 230 height 32
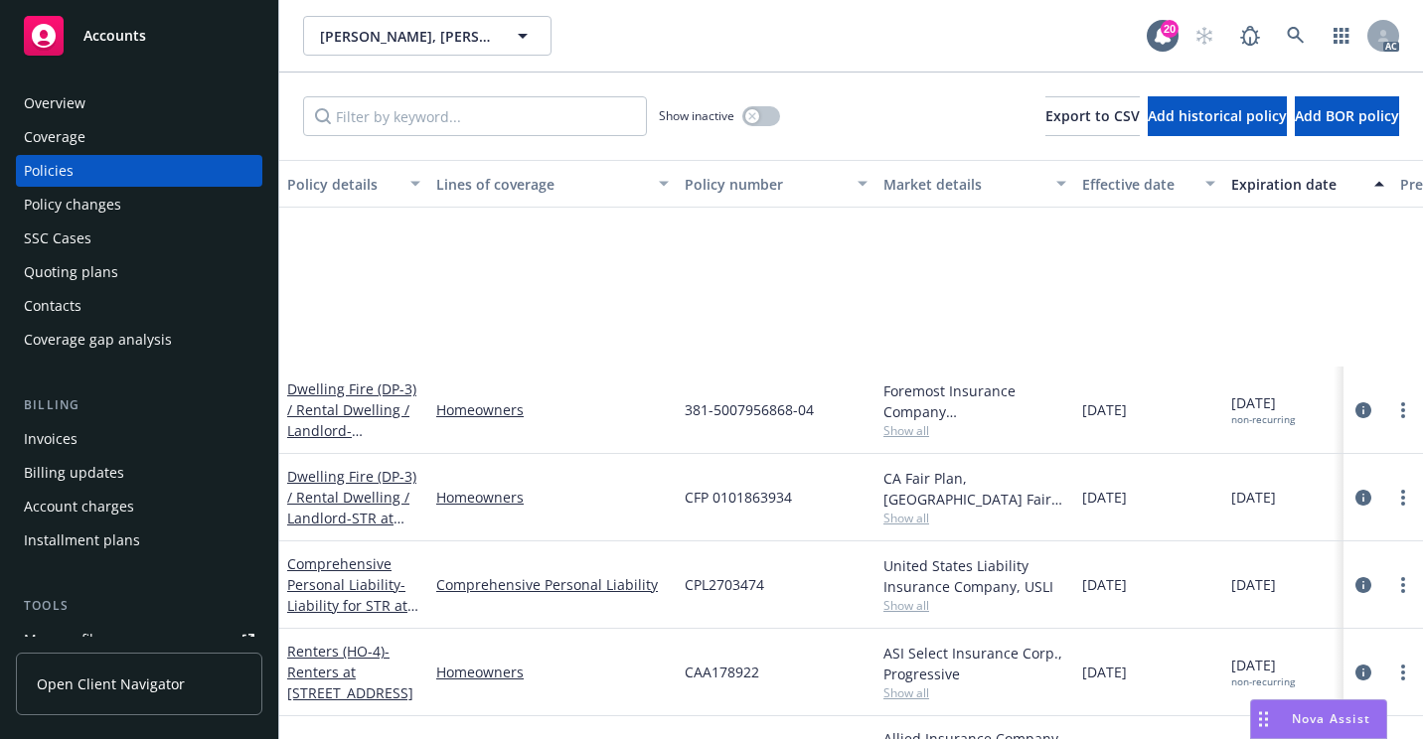
scroll to position [437, 0]
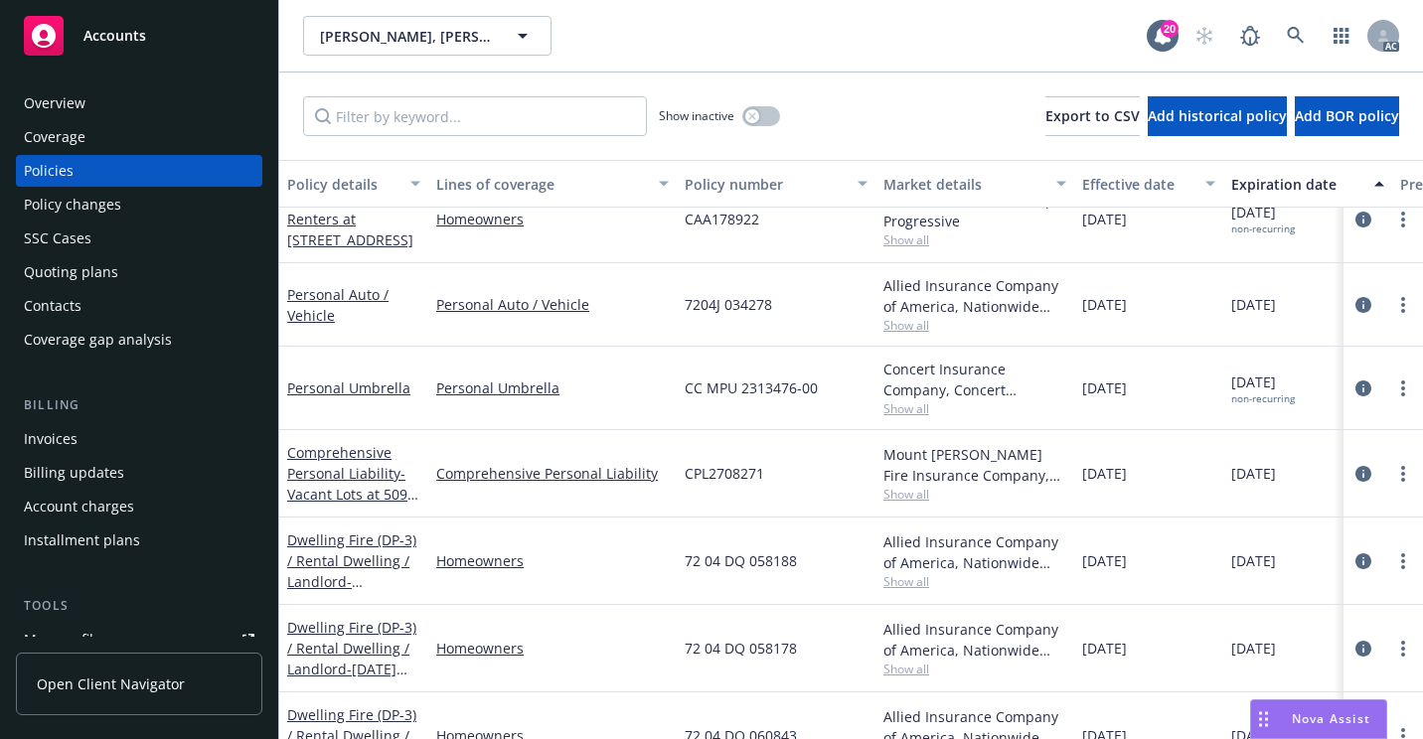
click at [905, 327] on span "Show all" at bounding box center [974, 325] width 183 height 17
